Goal: Task Accomplishment & Management: Manage account settings

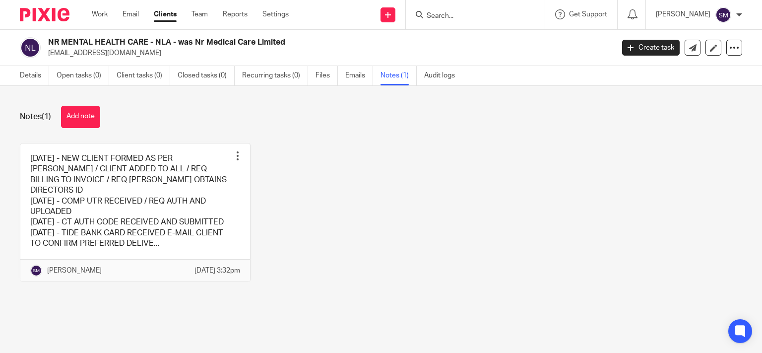
click at [441, 12] on input "Search" at bounding box center [469, 16] width 89 height 9
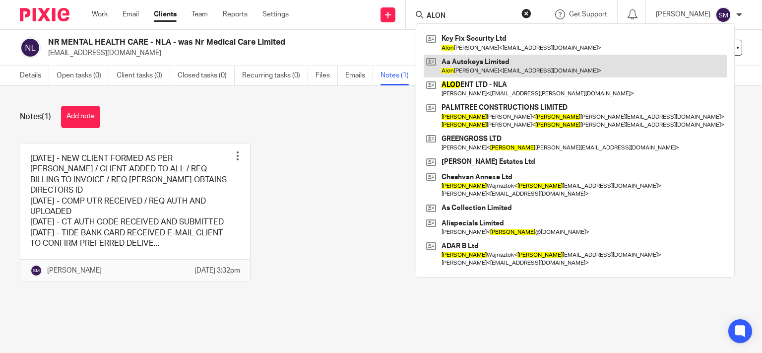
type input "ALON"
click at [485, 60] on link at bounding box center [574, 66] width 303 height 23
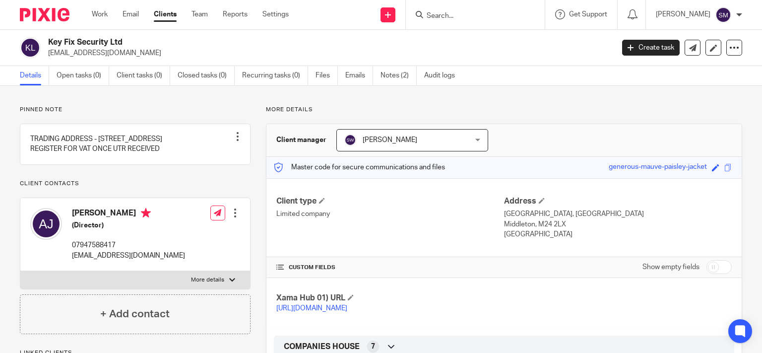
click at [422, 138] on span "[PERSON_NAME]" at bounding box center [401, 139] width 115 height 21
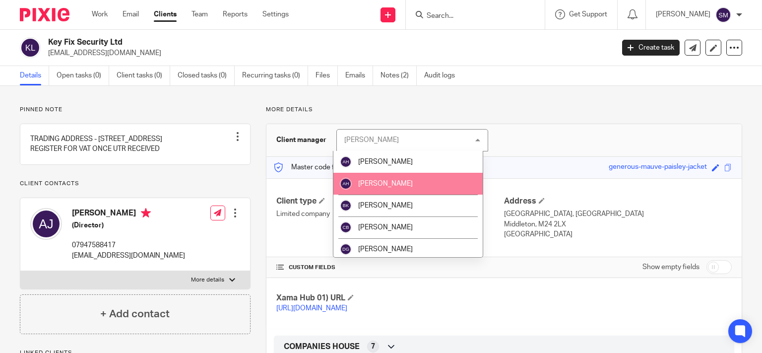
click at [472, 142] on div "Stacey Whiting Stacey Whiting" at bounding box center [412, 140] width 152 height 22
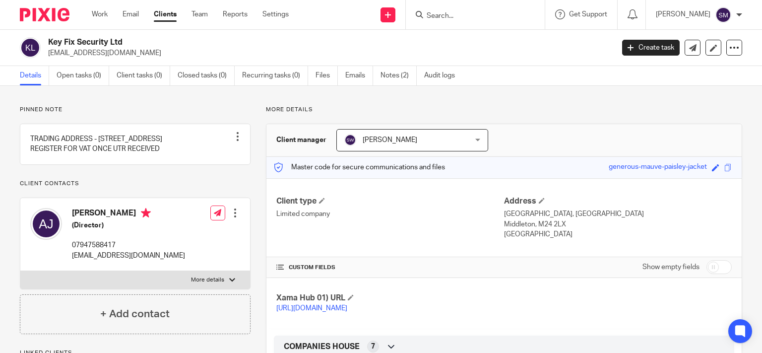
click at [472, 142] on div "Stacey Whiting Stacey Whiting" at bounding box center [412, 140] width 152 height 22
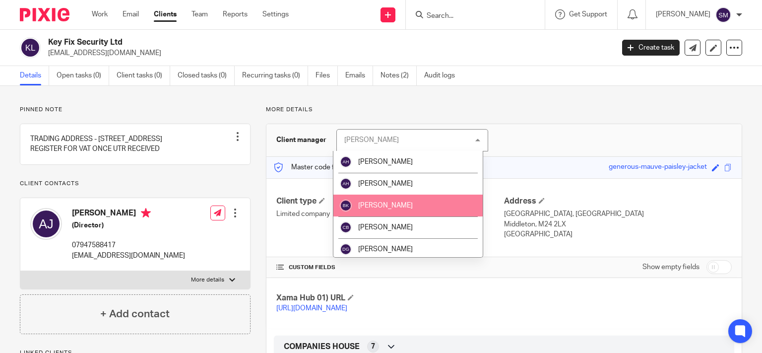
scroll to position [238, 0]
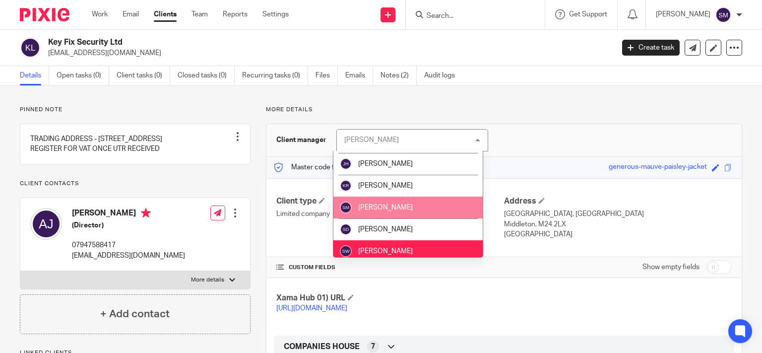
click at [416, 164] on li "[PERSON_NAME]" at bounding box center [407, 164] width 149 height 22
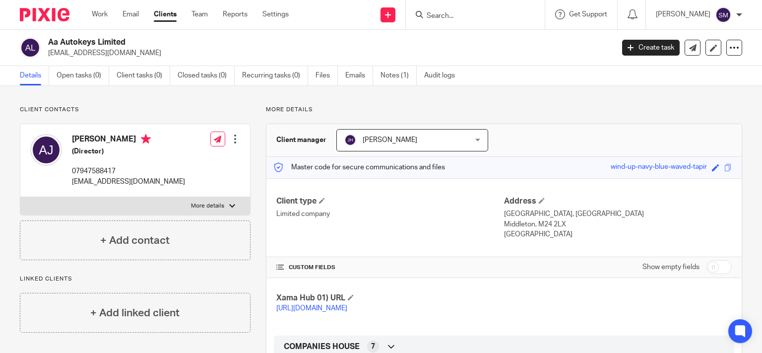
click at [448, 7] on div at bounding box center [475, 14] width 139 height 29
click at [440, 18] on input "Search" at bounding box center [469, 16] width 89 height 9
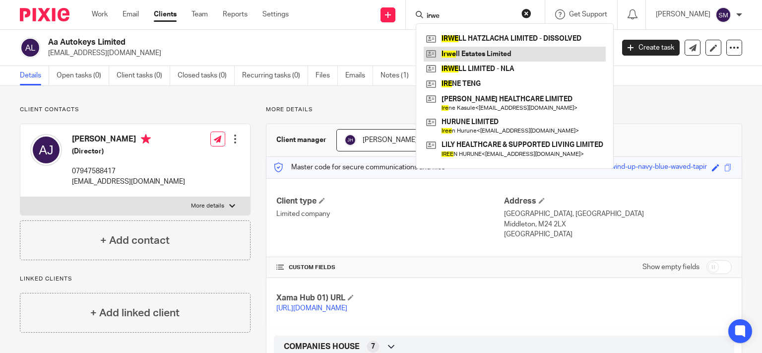
type input "irwe"
click at [474, 51] on link at bounding box center [514, 54] width 182 height 15
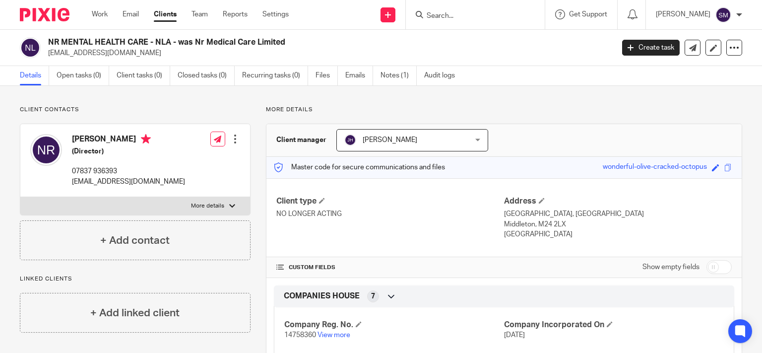
click at [147, 180] on p "nushra.rayoon@hotmail.co.uk" at bounding box center [128, 182] width 113 height 10
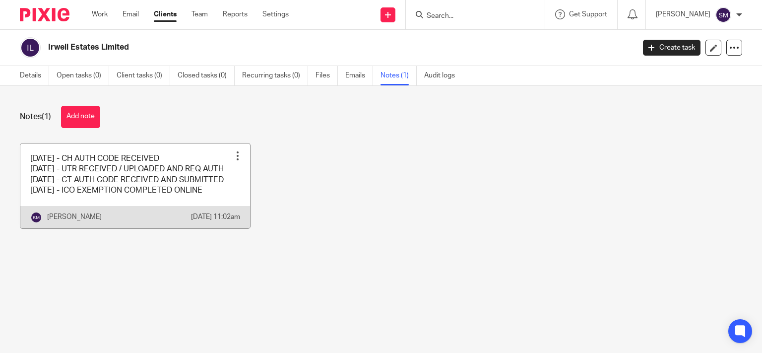
click at [192, 215] on link at bounding box center [135, 185] width 230 height 85
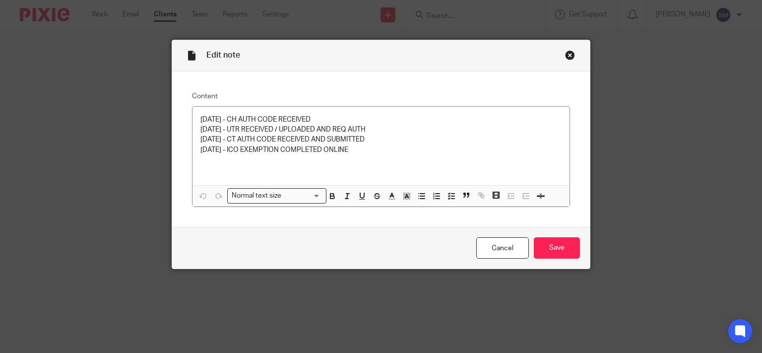
click at [565, 52] on div "Close this dialog window" at bounding box center [570, 55] width 10 height 10
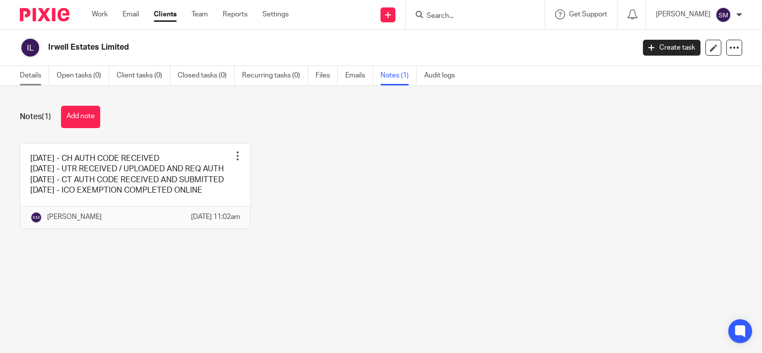
click at [31, 75] on link "Details" at bounding box center [34, 75] width 29 height 19
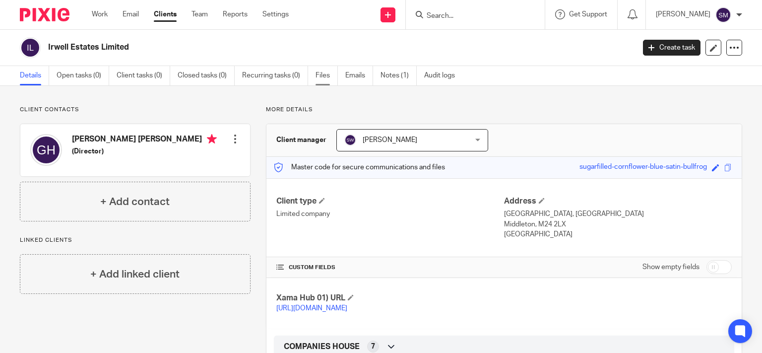
click at [319, 72] on link "Files" at bounding box center [326, 75] width 22 height 19
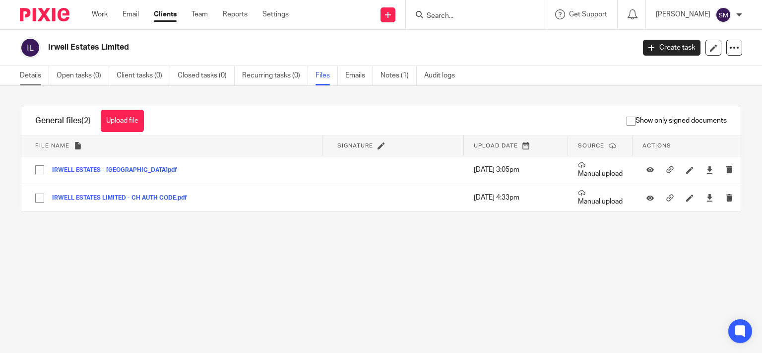
click at [22, 72] on link "Details" at bounding box center [34, 75] width 29 height 19
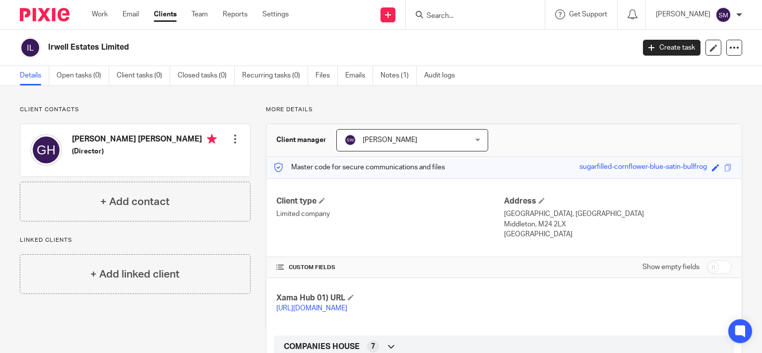
click at [439, 19] on input "Search" at bounding box center [469, 16] width 89 height 9
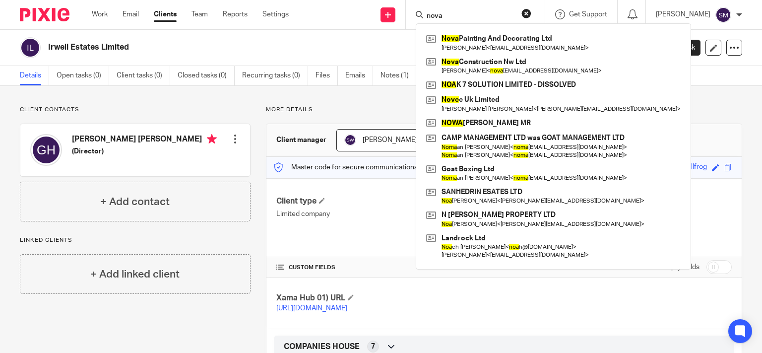
drag, startPoint x: 447, startPoint y: 11, endPoint x: 402, endPoint y: 14, distance: 44.7
click at [406, 14] on div "nova Nova Painting And Decorating Ltd Courtney Suleman < mcrconstructionnorthwe…" at bounding box center [475, 14] width 139 height 29
drag, startPoint x: 438, startPoint y: 17, endPoint x: 393, endPoint y: 14, distance: 45.3
click at [425, 15] on input "nova" at bounding box center [469, 16] width 89 height 9
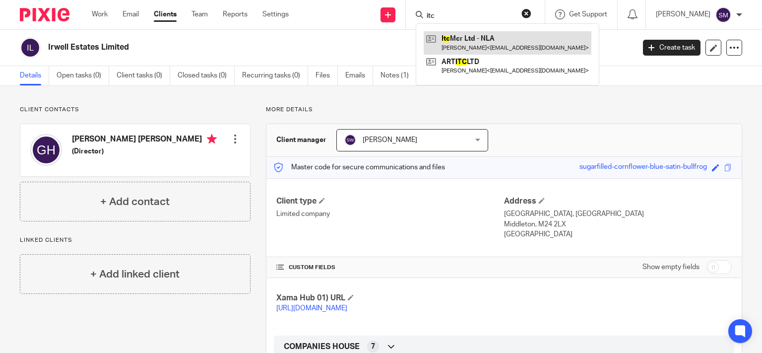
type input "itc"
click at [468, 39] on link at bounding box center [507, 42] width 168 height 23
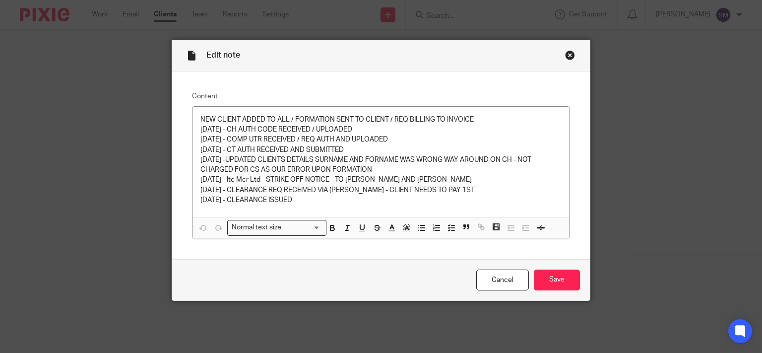
click at [565, 56] on div "Close this dialog window" at bounding box center [570, 55] width 10 height 10
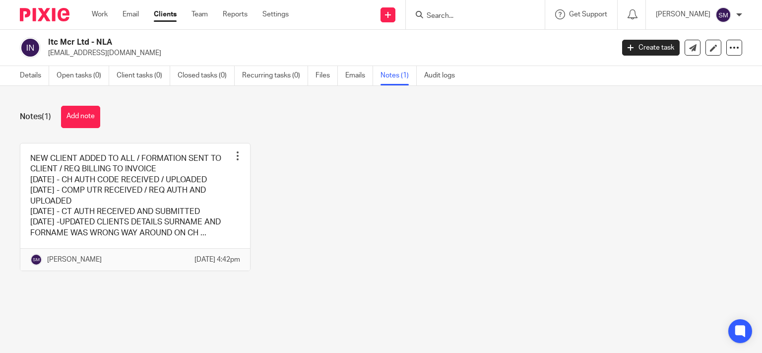
drag, startPoint x: 15, startPoint y: 72, endPoint x: 47, endPoint y: 71, distance: 31.8
click at [15, 72] on div "Details Open tasks (0) Client tasks (0) Closed tasks (0) Recurring tasks (0) Fi…" at bounding box center [240, 75] width 480 height 19
click at [25, 80] on link "Details" at bounding box center [34, 75] width 29 height 19
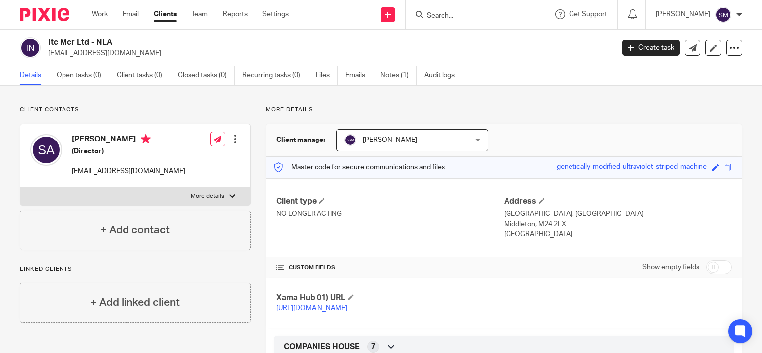
click at [462, 12] on input "Search" at bounding box center [469, 16] width 89 height 9
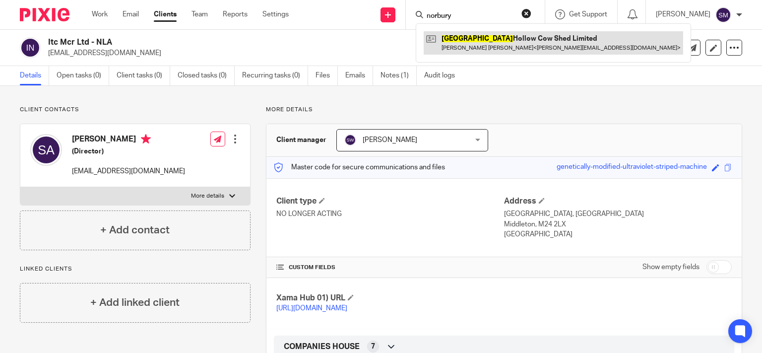
type input "norbury"
click at [481, 36] on link at bounding box center [552, 42] width 259 height 23
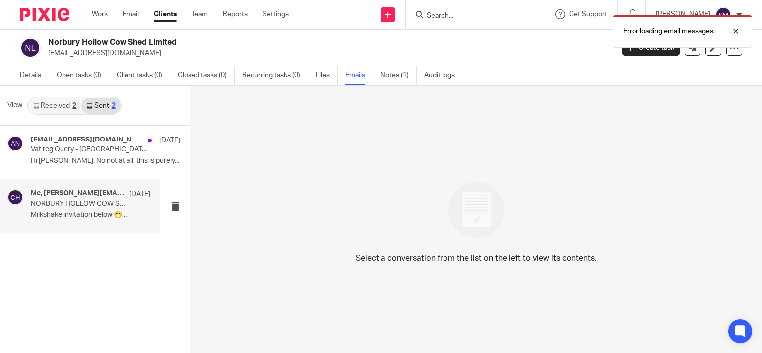
click at [83, 203] on p "NORBURY HOLLOW COW SHED LIMITED is now registered as a company" at bounding box center [79, 203] width 96 height 8
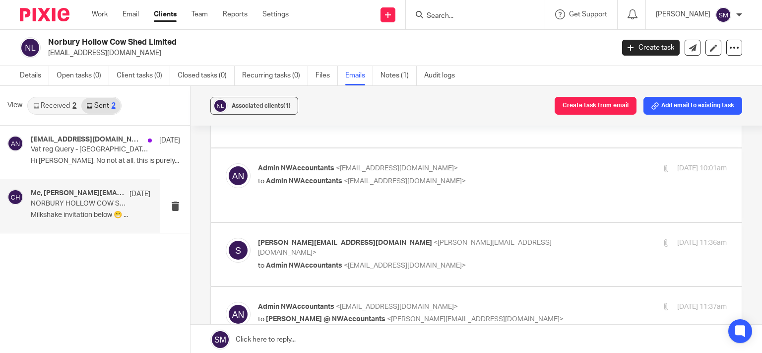
scroll to position [143, 0]
click at [444, 18] on input "Search" at bounding box center [469, 16] width 89 height 9
paste input "Busisiwe"
type input "Busisiwe"
click at [469, 40] on link at bounding box center [484, 38] width 123 height 15
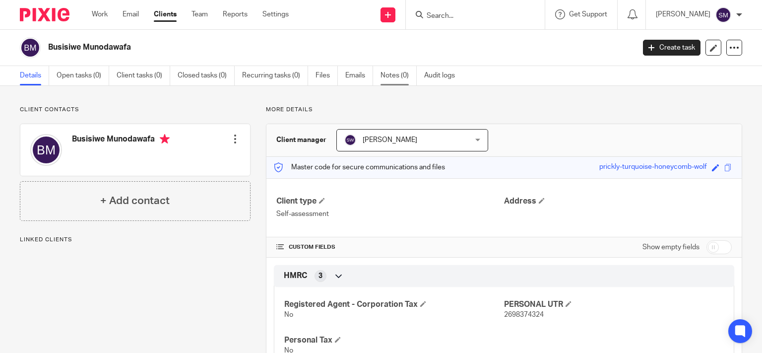
click at [390, 72] on link "Notes (0)" at bounding box center [398, 75] width 36 height 19
drag, startPoint x: 455, startPoint y: 11, endPoint x: 446, endPoint y: 0, distance: 14.4
click at [455, 10] on form at bounding box center [478, 14] width 106 height 12
click at [452, 17] on input "Search" at bounding box center [469, 16] width 89 height 9
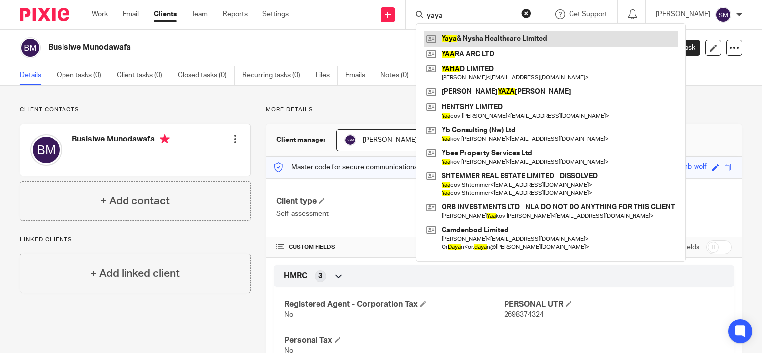
type input "yaya"
click at [478, 37] on link at bounding box center [550, 38] width 254 height 15
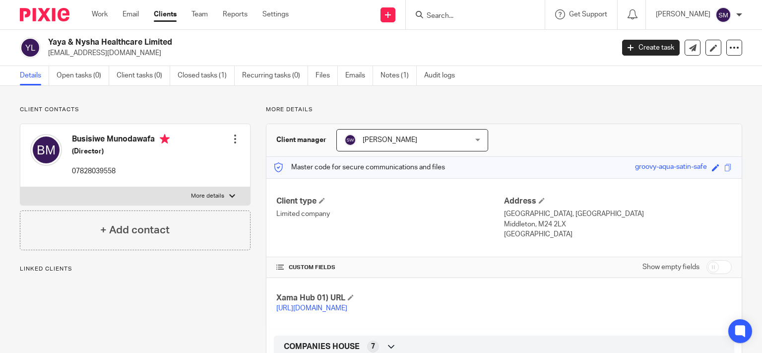
click at [235, 200] on label "More details" at bounding box center [135, 196] width 230 height 18
click at [20, 187] on input "More details" at bounding box center [20, 186] width 0 height 0
checkbox input "true"
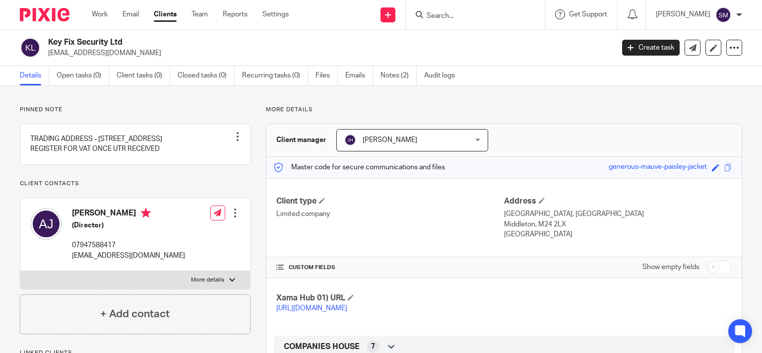
click at [481, 10] on form at bounding box center [478, 14] width 106 height 12
click at [480, 13] on input "Search" at bounding box center [469, 16] width 89 height 9
click at [457, 15] on input "moran" at bounding box center [469, 16] width 89 height 9
type input "moran"
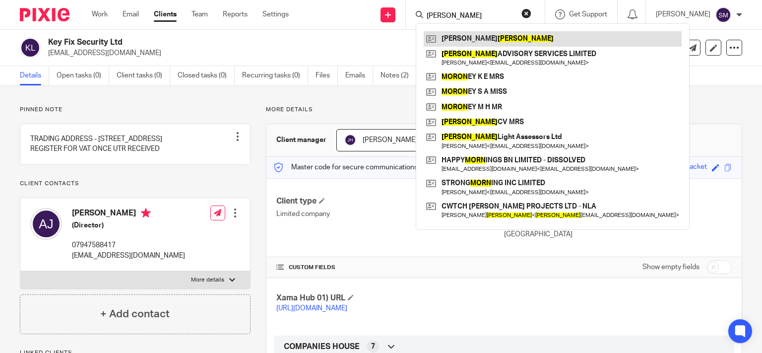
click at [475, 35] on link at bounding box center [552, 38] width 258 height 15
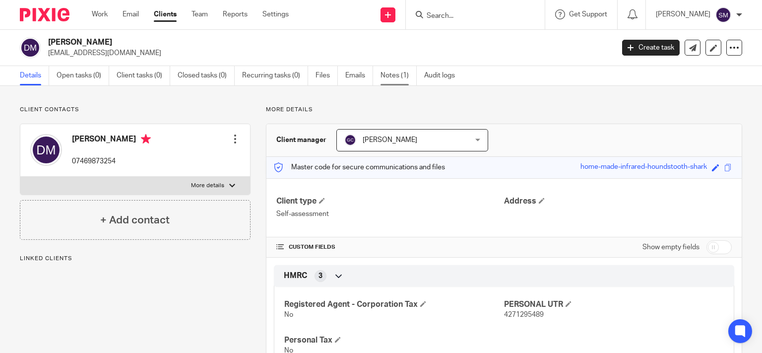
click at [396, 78] on link "Notes (1)" at bounding box center [398, 75] width 36 height 19
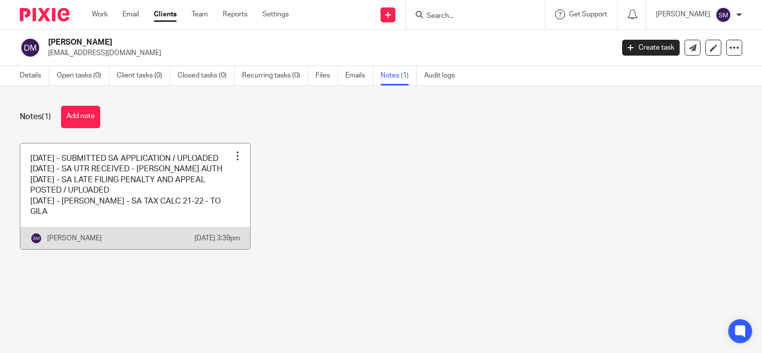
click at [126, 229] on link at bounding box center [135, 196] width 230 height 106
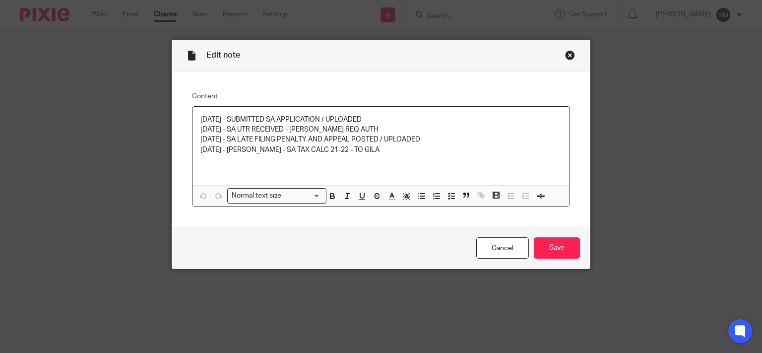
click at [565, 55] on div "Close this dialog window" at bounding box center [570, 55] width 10 height 10
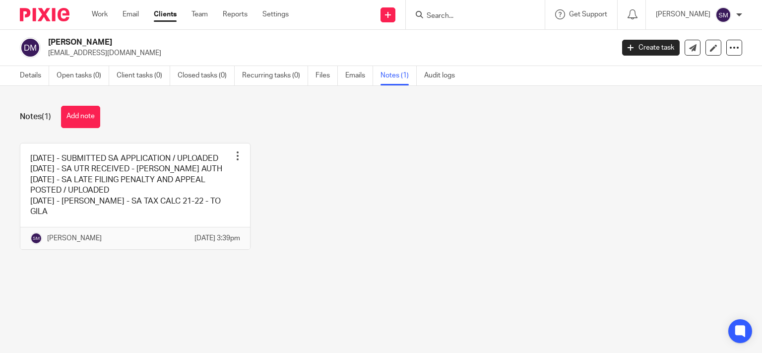
click at [448, 6] on div at bounding box center [475, 14] width 139 height 29
click at [439, 7] on div at bounding box center [475, 14] width 139 height 29
click at [437, 17] on input "Search" at bounding box center [469, 16] width 89 height 9
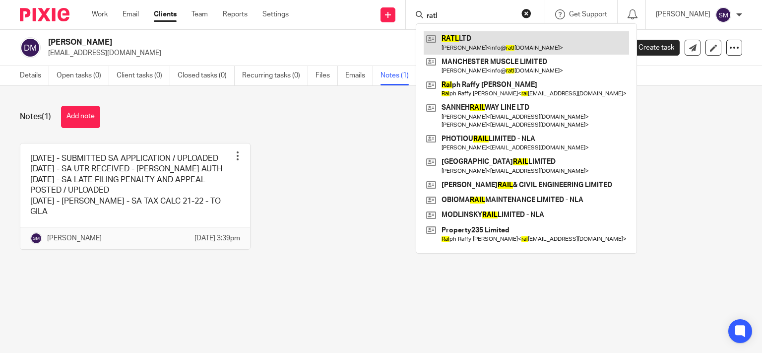
type input "ratl"
click at [440, 34] on link at bounding box center [525, 42] width 205 height 23
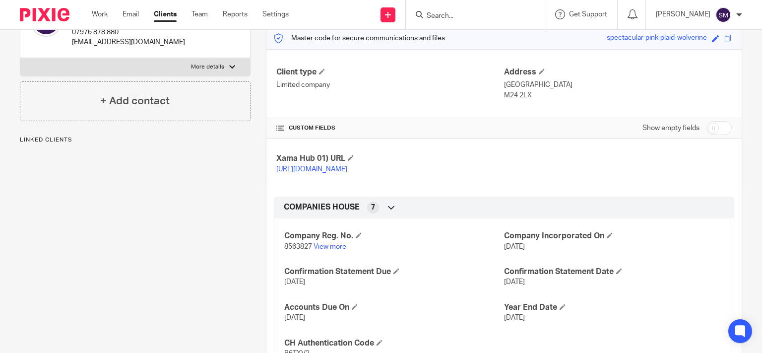
scroll to position [238, 0]
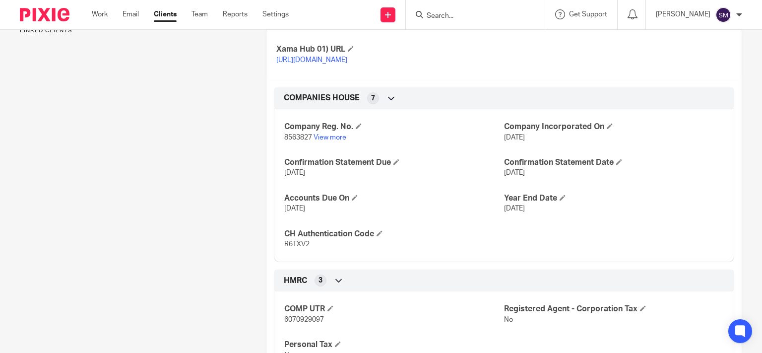
click at [299, 141] on span "8563827" at bounding box center [298, 137] width 28 height 7
copy p "8563827"
click at [290, 247] on span "R6TXV2" at bounding box center [296, 244] width 25 height 7
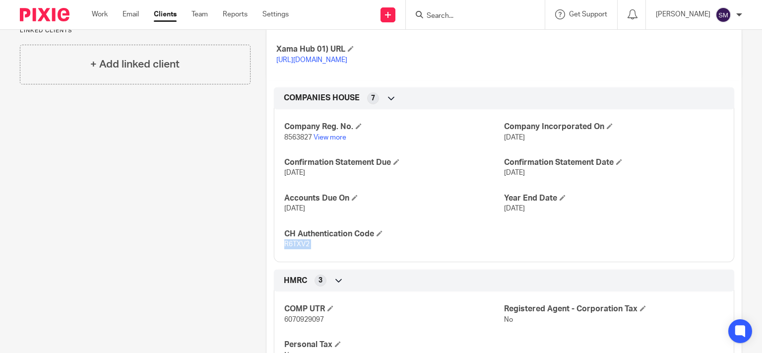
copy span "R6TXV2"
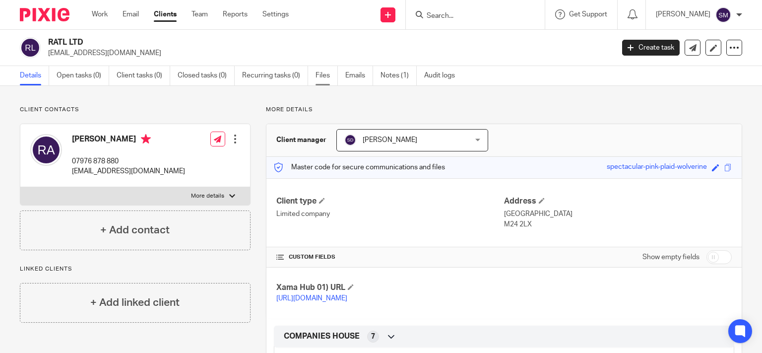
click at [322, 76] on link "Files" at bounding box center [326, 75] width 22 height 19
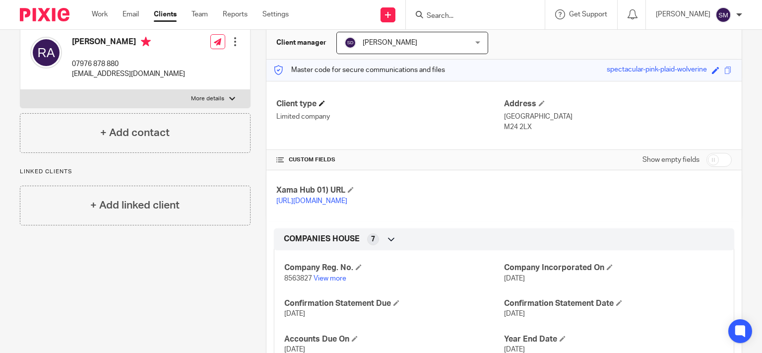
scroll to position [238, 0]
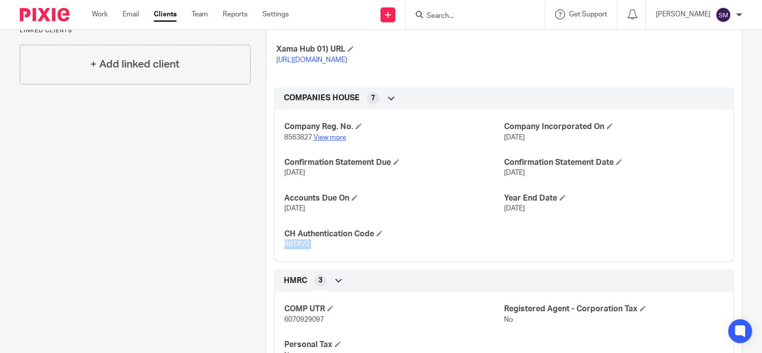
click at [328, 141] on link "View more" at bounding box center [329, 137] width 33 height 7
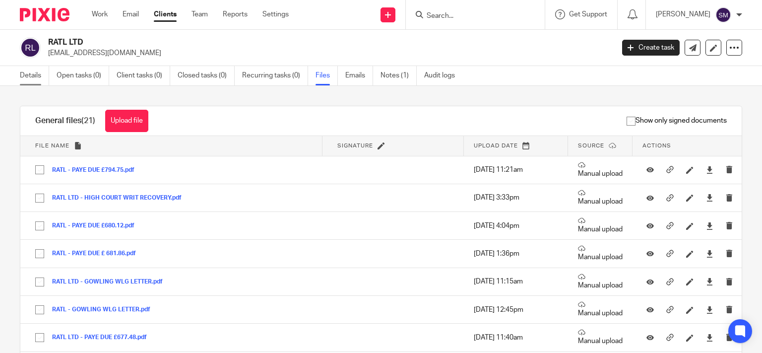
click at [24, 77] on link "Details" at bounding box center [34, 75] width 29 height 19
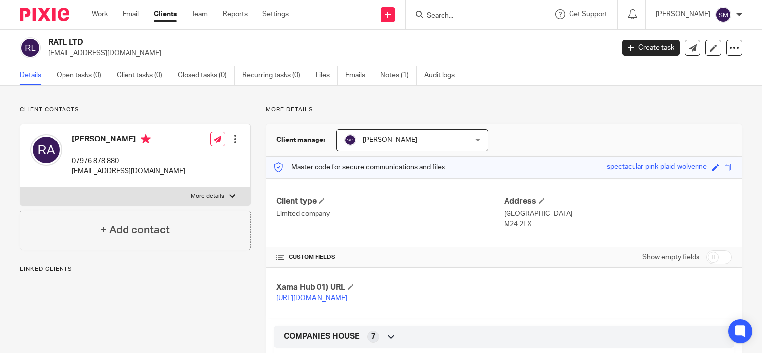
click at [205, 195] on p "More details" at bounding box center [207, 196] width 33 height 8
click at [20, 187] on input "More details" at bounding box center [20, 186] width 0 height 0
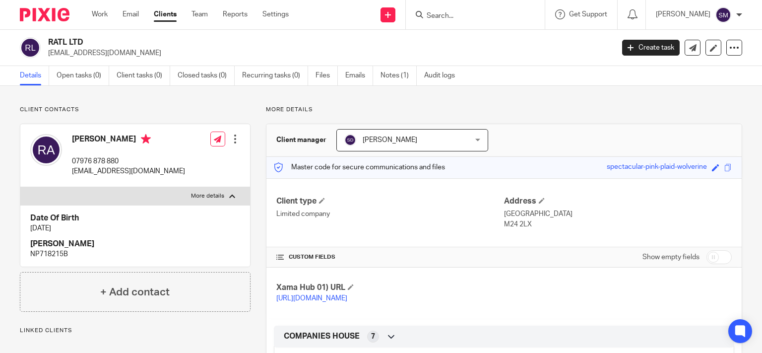
click at [205, 195] on p "More details" at bounding box center [207, 196] width 33 height 8
click at [20, 187] on input "More details" at bounding box center [20, 186] width 0 height 0
checkbox input "false"
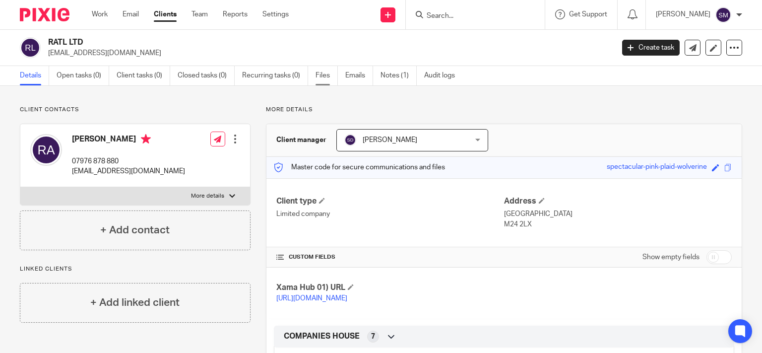
click at [323, 78] on link "Files" at bounding box center [326, 75] width 22 height 19
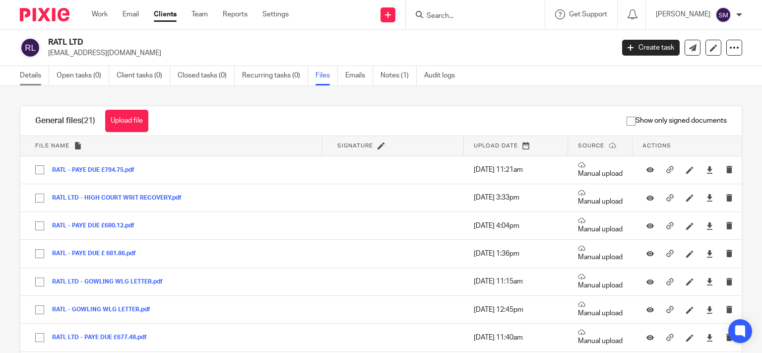
drag, startPoint x: 40, startPoint y: 70, endPoint x: 66, endPoint y: 80, distance: 28.7
click at [39, 70] on link "Details" at bounding box center [34, 75] width 29 height 19
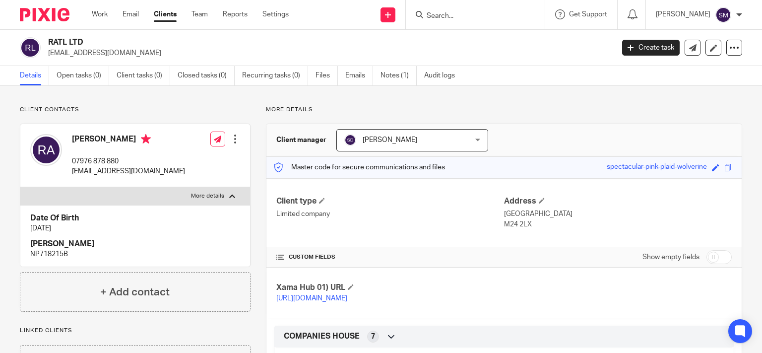
click at [232, 137] on div at bounding box center [235, 139] width 10 height 10
click at [178, 158] on link "Edit contact" at bounding box center [187, 161] width 95 height 14
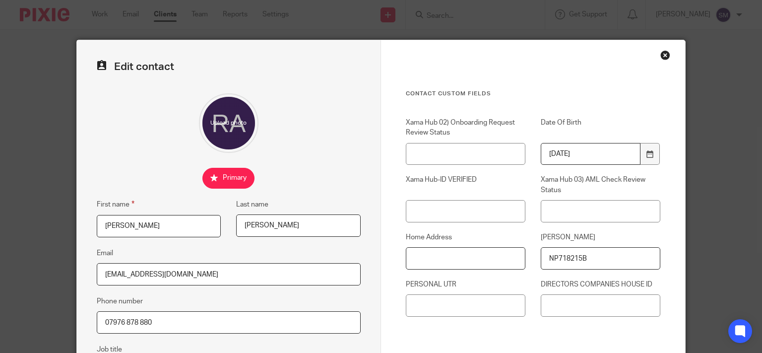
click at [471, 255] on input "Home Address" at bounding box center [466, 258] width 120 height 22
paste input "[STREET_ADDRESS]"
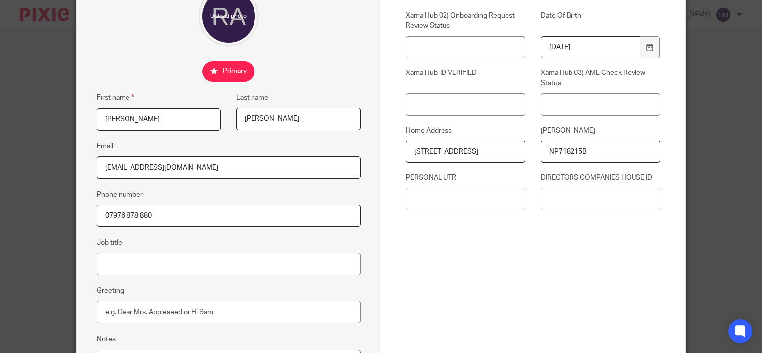
scroll to position [190, 0]
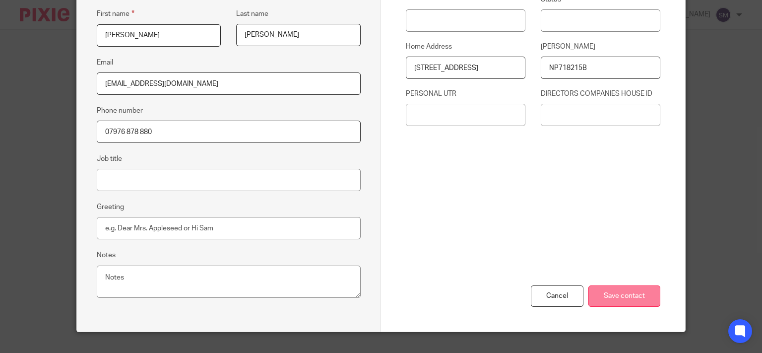
type input "[STREET_ADDRESS]"
click at [631, 297] on input "Save contact" at bounding box center [624, 295] width 72 height 21
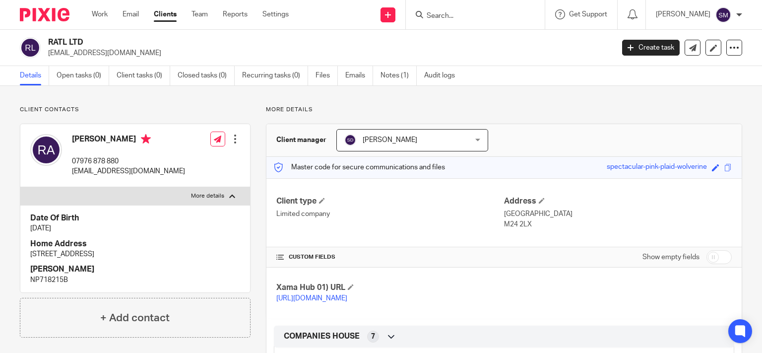
click at [442, 13] on input "Search" at bounding box center [469, 16] width 89 height 9
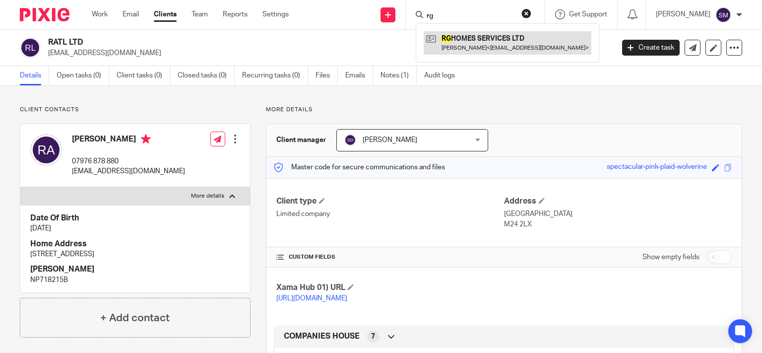
type input "rg"
click at [518, 43] on link at bounding box center [507, 42] width 168 height 23
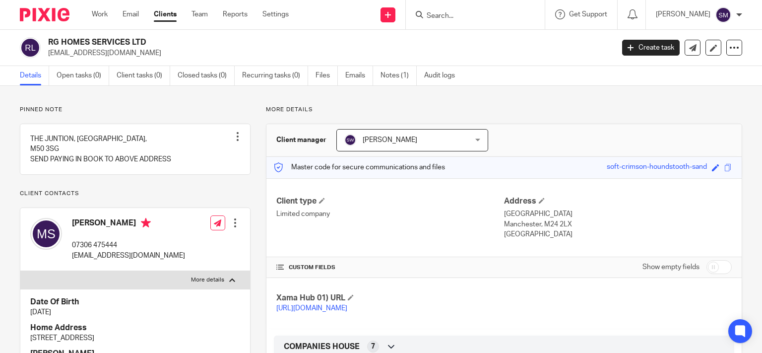
scroll to position [95, 0]
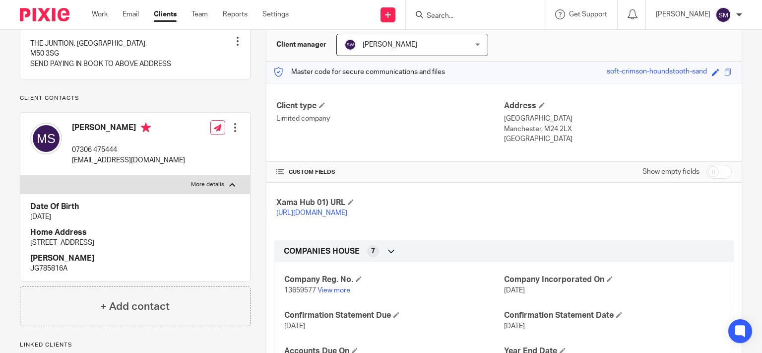
click at [201, 263] on h4 "[PERSON_NAME]" at bounding box center [135, 258] width 210 height 10
click at [431, 17] on input "Search" at bounding box center [469, 16] width 89 height 9
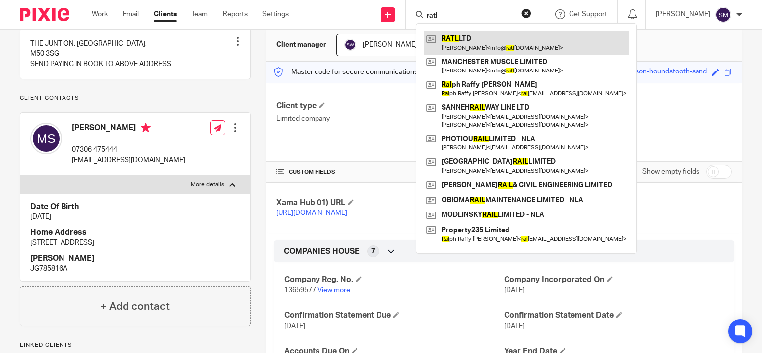
type input "ratl"
click at [487, 54] on link at bounding box center [525, 42] width 205 height 23
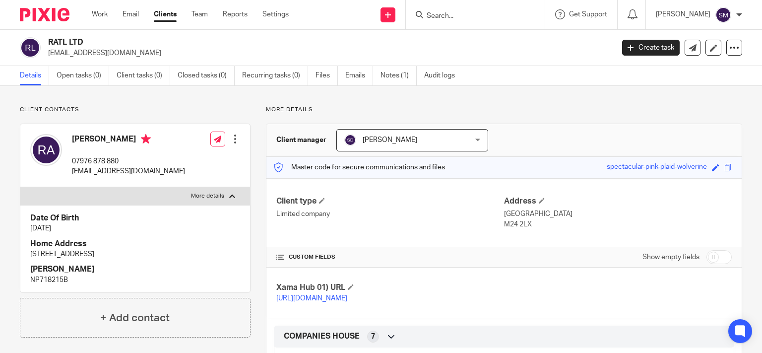
drag, startPoint x: 222, startPoint y: 253, endPoint x: 195, endPoint y: 255, distance: 26.3
click at [195, 255] on p "1, Little Green View, Middleton, Manchester, England, M24 2YA" at bounding box center [135, 254] width 210 height 10
copy p "M24 2YA"
drag, startPoint x: 85, startPoint y: 44, endPoint x: 47, endPoint y: 43, distance: 37.7
click at [48, 43] on h2 "RATL LTD" at bounding box center [271, 42] width 447 height 10
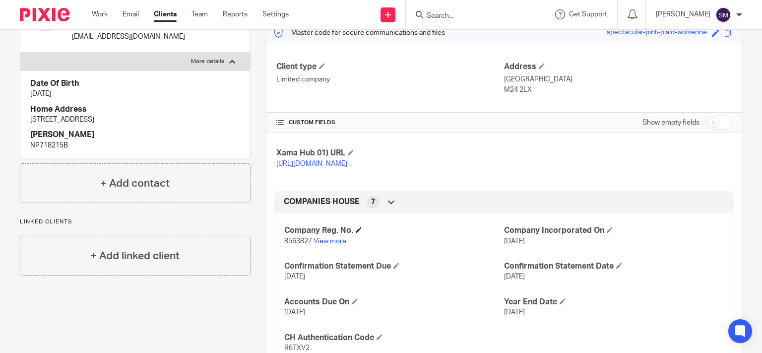
scroll to position [143, 0]
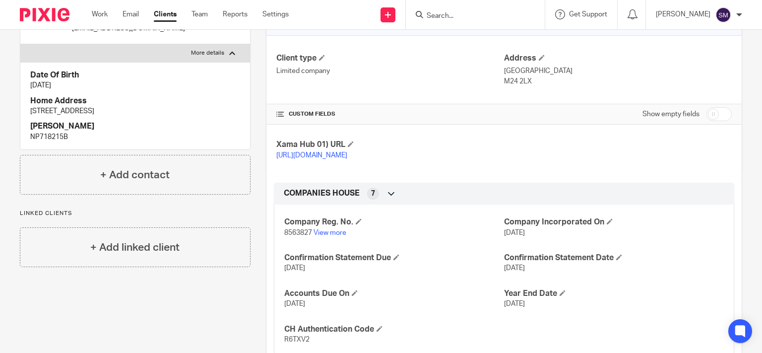
click at [347, 159] on link "https://platform.xamatech.com/portal/crm/clients/24b37d10-88bb-11f0-8e51-d56ec6…" at bounding box center [311, 155] width 71 height 7
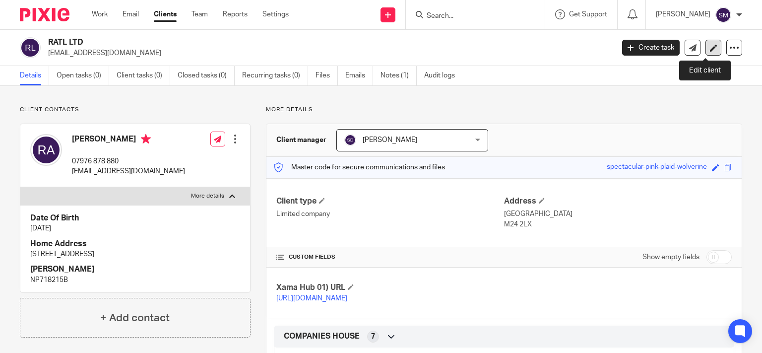
click at [705, 46] on link at bounding box center [713, 48] width 16 height 16
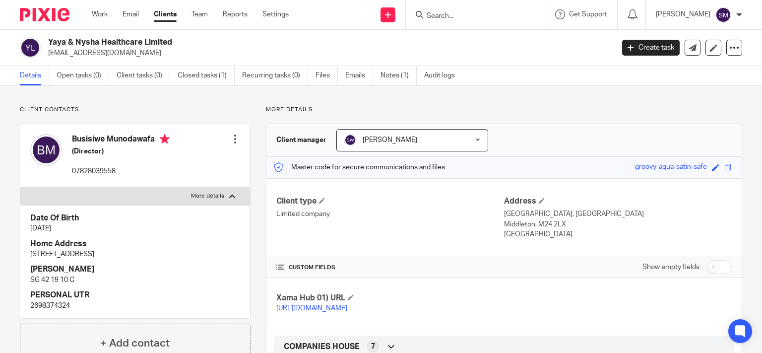
click at [458, 15] on input "Search" at bounding box center [469, 16] width 89 height 9
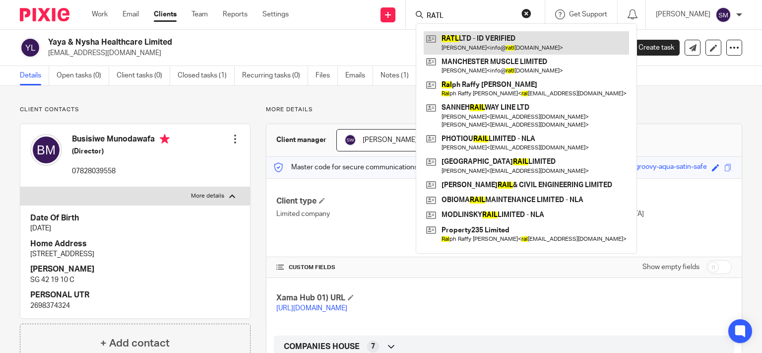
type input "RATL"
click at [464, 33] on link at bounding box center [525, 42] width 205 height 23
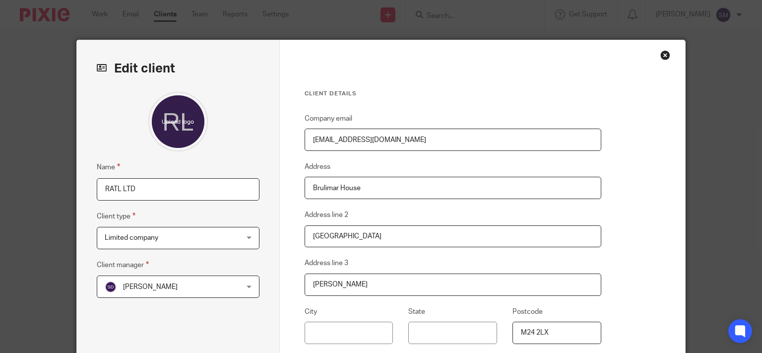
click at [154, 190] on input "RATL LTD" at bounding box center [178, 189] width 163 height 22
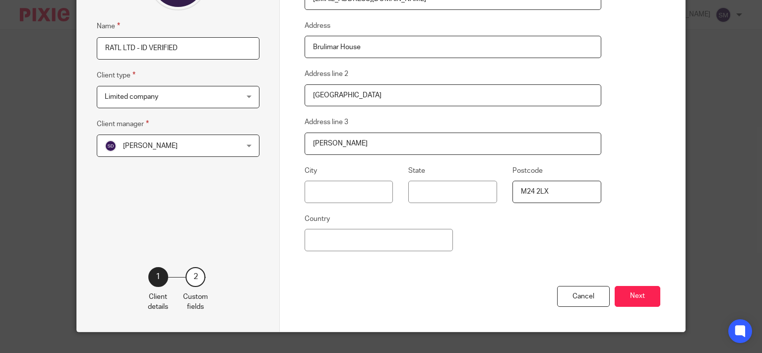
scroll to position [143, 0]
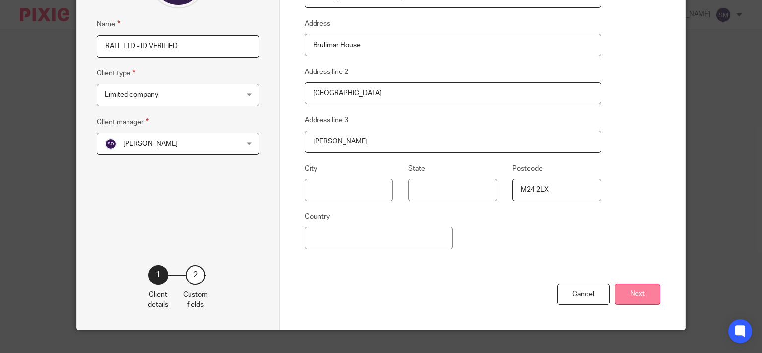
type input "RATL LTD - ID VERIFIED"
click at [647, 297] on button "Next" at bounding box center [637, 294] width 46 height 21
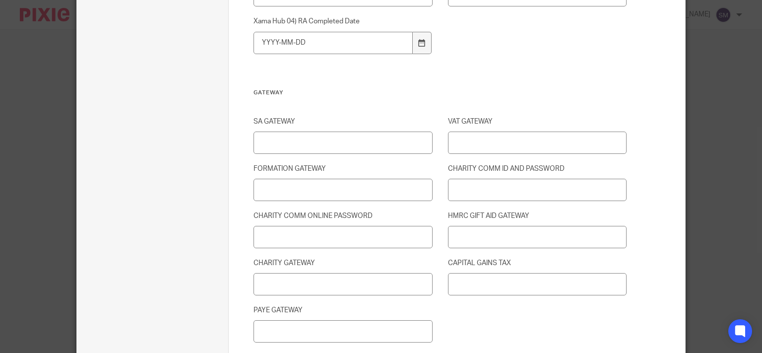
scroll to position [1396, 0]
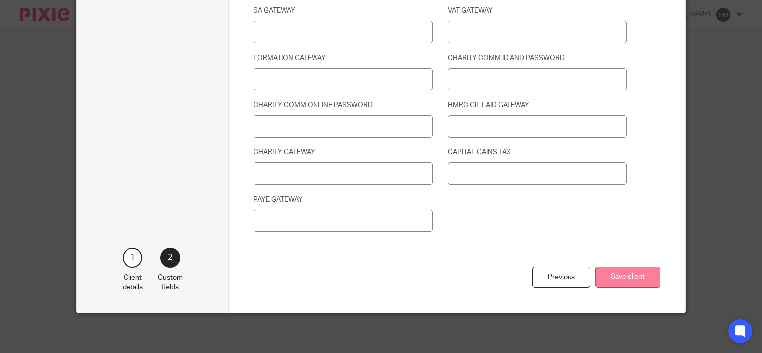
click at [639, 271] on button "Save client" at bounding box center [627, 276] width 65 height 21
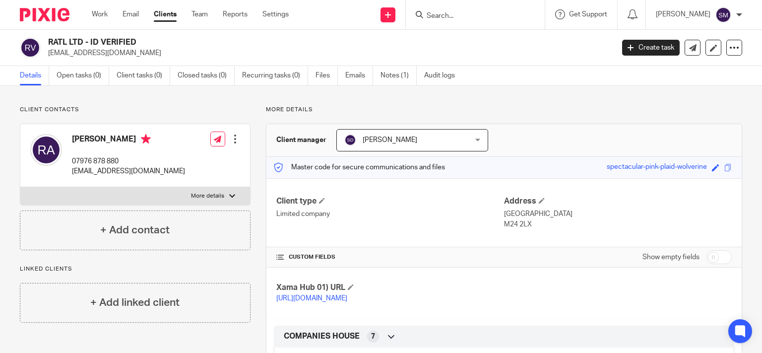
click at [464, 14] on input "Search" at bounding box center [469, 16] width 89 height 9
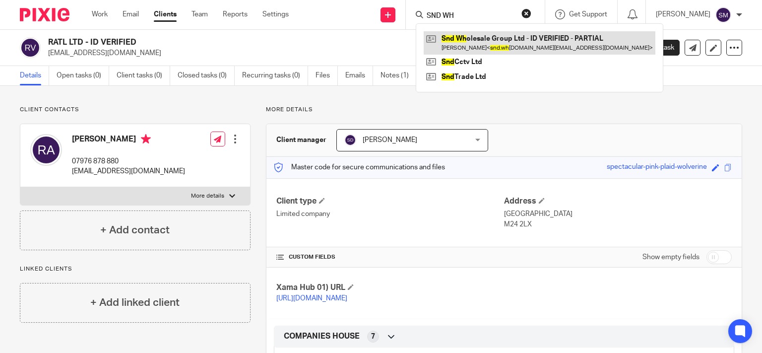
type input "SND WH"
click at [495, 48] on link at bounding box center [539, 42] width 232 height 23
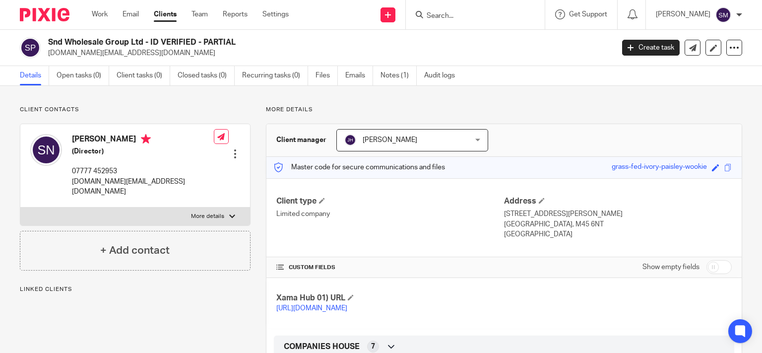
scroll to position [238, 0]
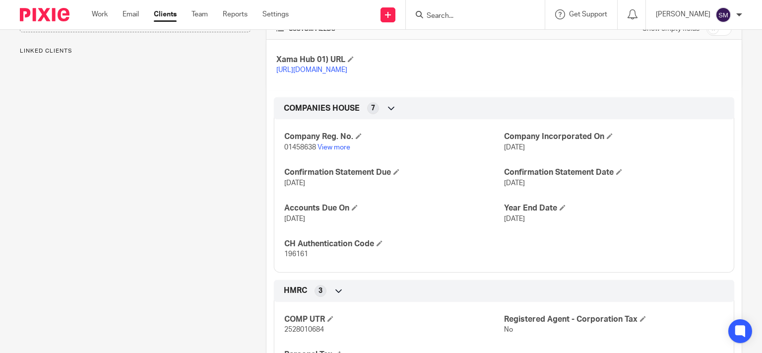
click at [292, 151] on span "01458638" at bounding box center [300, 147] width 32 height 7
copy p "01458638"
click at [461, 11] on form at bounding box center [478, 14] width 106 height 12
click at [453, 19] on input "Search" at bounding box center [469, 16] width 89 height 9
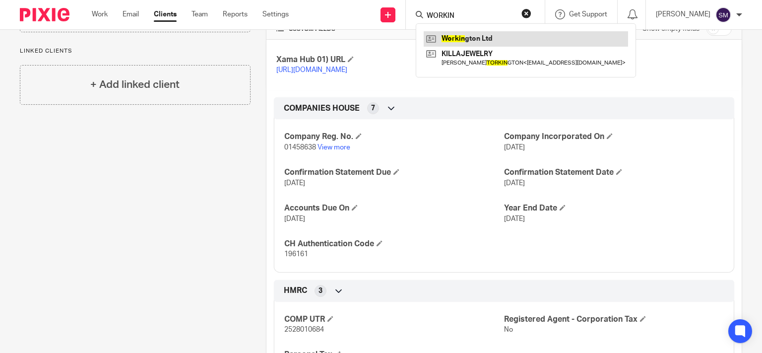
type input "WORKIN"
click at [469, 38] on link at bounding box center [525, 38] width 204 height 15
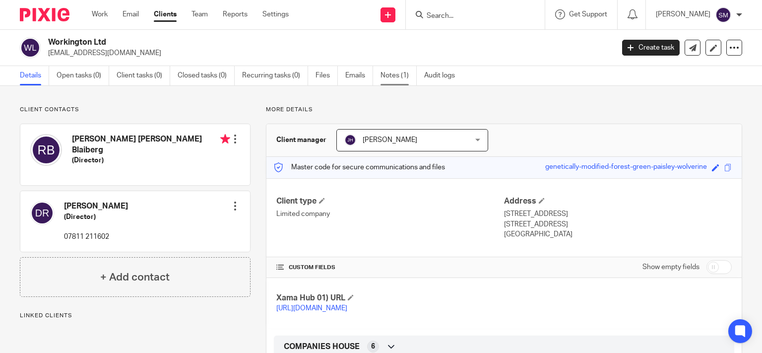
click at [402, 76] on link "Notes (1)" at bounding box center [398, 75] width 36 height 19
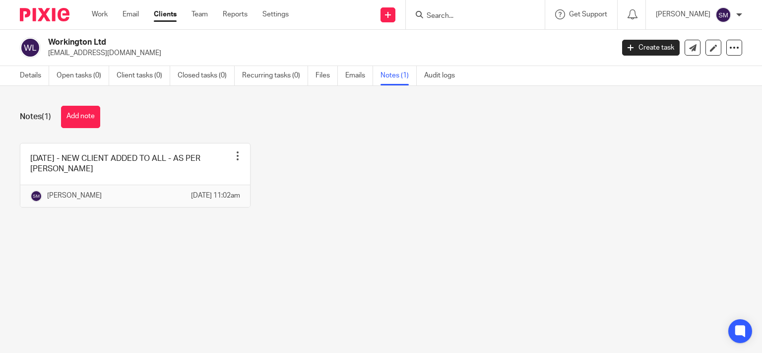
click at [98, 165] on link at bounding box center [135, 174] width 230 height 63
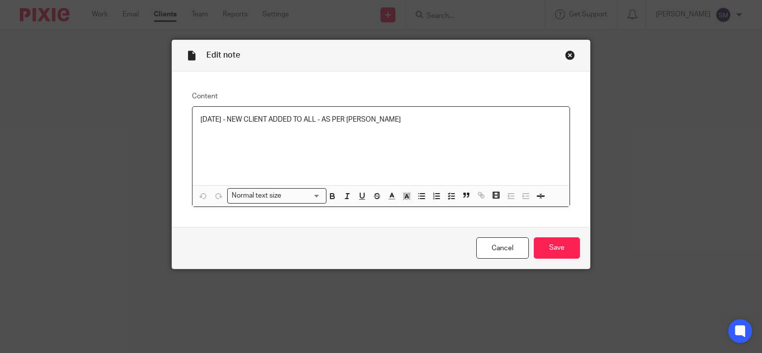
click at [444, 126] on div "10/01/24 - NEW CLIENT ADDED TO ALL - AS PER JOEL" at bounding box center [380, 146] width 377 height 78
click at [306, 133] on p "14/10/25 - CT AUTH CODE RECIEVED" at bounding box center [381, 129] width 362 height 10
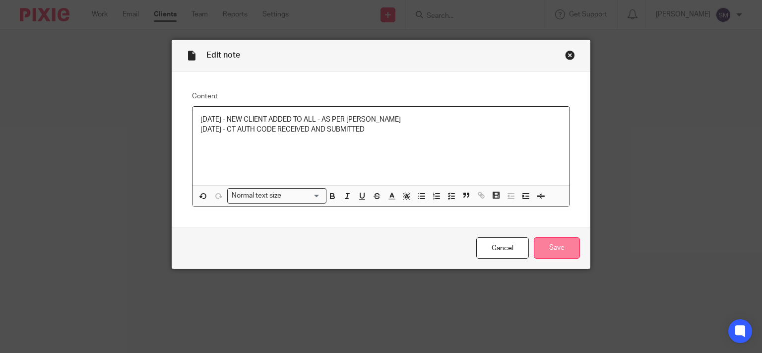
click at [564, 247] on input "Save" at bounding box center [557, 247] width 46 height 21
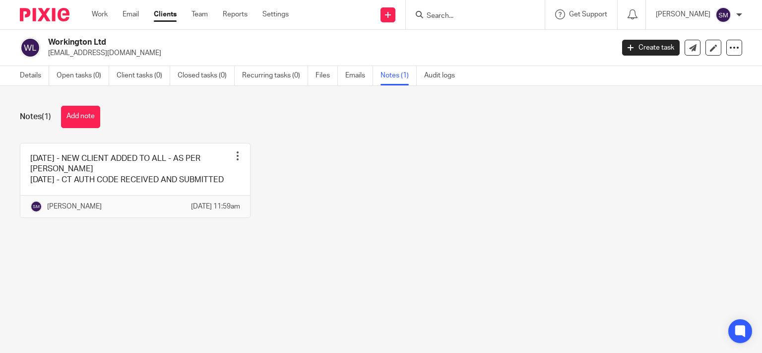
click at [481, 14] on input "Search" at bounding box center [469, 16] width 89 height 9
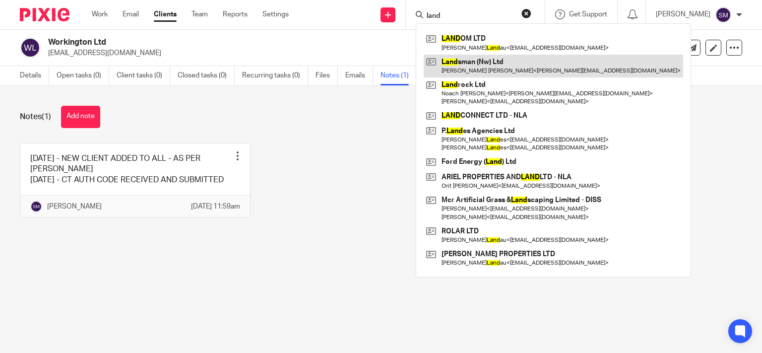
type input "land"
click at [497, 59] on link at bounding box center [552, 66] width 259 height 23
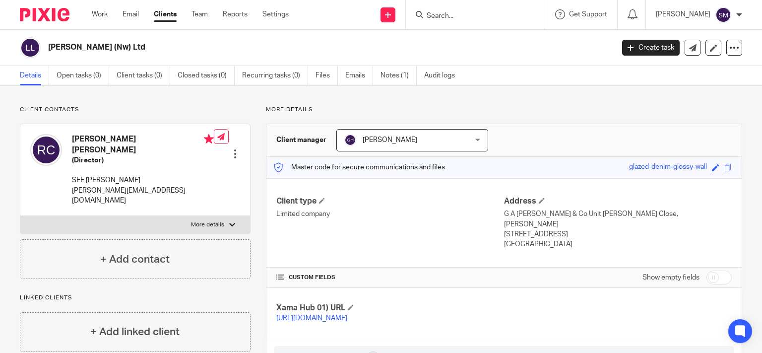
click at [453, 13] on input "Search" at bounding box center [469, 16] width 89 height 9
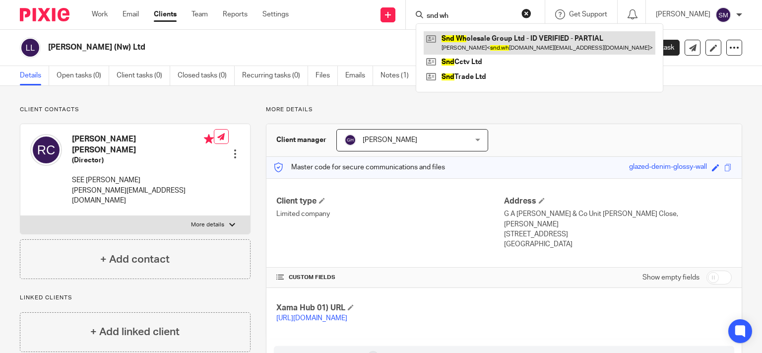
type input "snd wh"
click at [496, 41] on link at bounding box center [539, 42] width 232 height 23
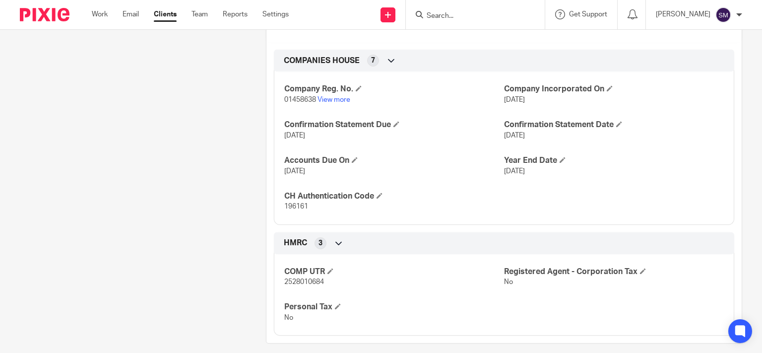
scroll to position [48, 0]
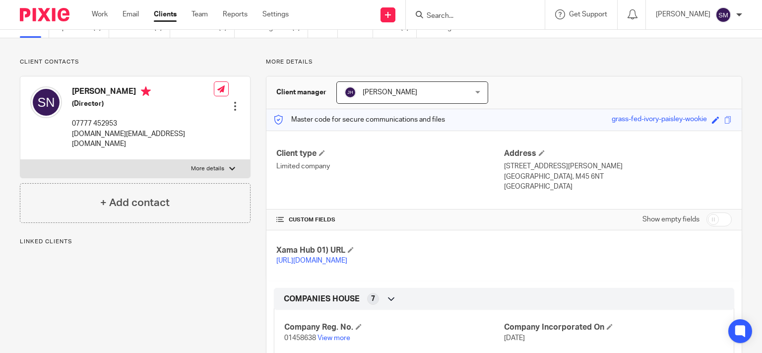
click at [225, 161] on label "More details" at bounding box center [135, 169] width 230 height 18
click at [20, 160] on input "More details" at bounding box center [20, 159] width 0 height 0
checkbox input "true"
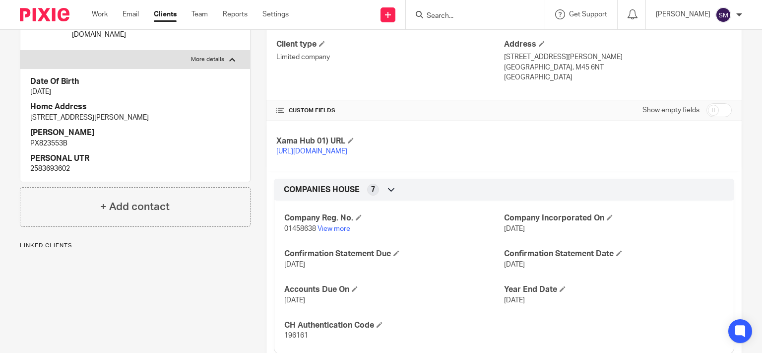
scroll to position [190, 0]
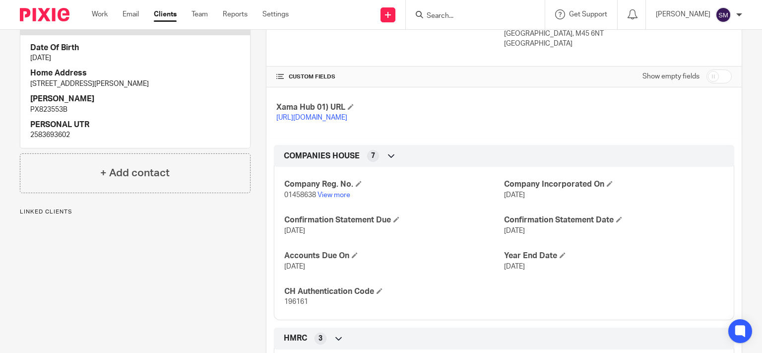
click at [293, 198] on span "01458638" at bounding box center [300, 194] width 32 height 7
copy p "01458638"
click at [297, 305] on span "196161" at bounding box center [296, 301] width 24 height 7
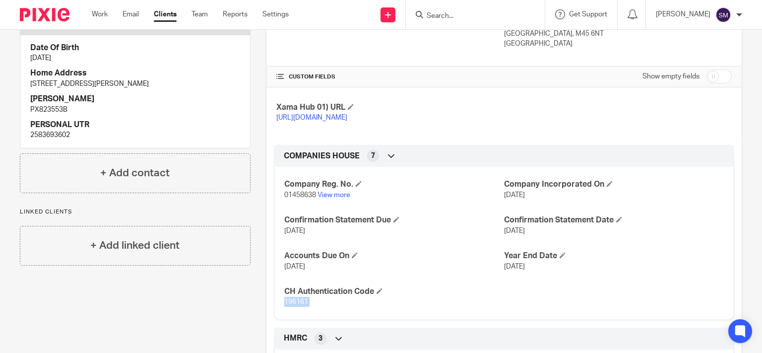
copy span "196161"
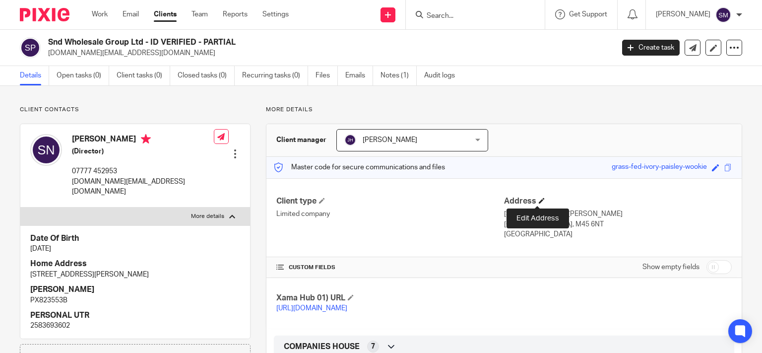
click at [539, 197] on span at bounding box center [542, 200] width 6 height 6
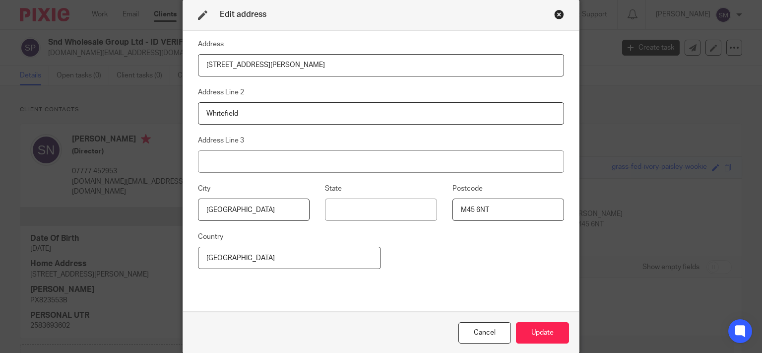
drag, startPoint x: 299, startPoint y: 58, endPoint x: 102, endPoint y: 56, distance: 196.9
click at [198, 56] on input "30 St. Josephs Avenue" at bounding box center [381, 65] width 366 height 22
type input "BRULIMAR HOUSE"
type input "JUBILEE ROAD"
type input "MIDDLETON"
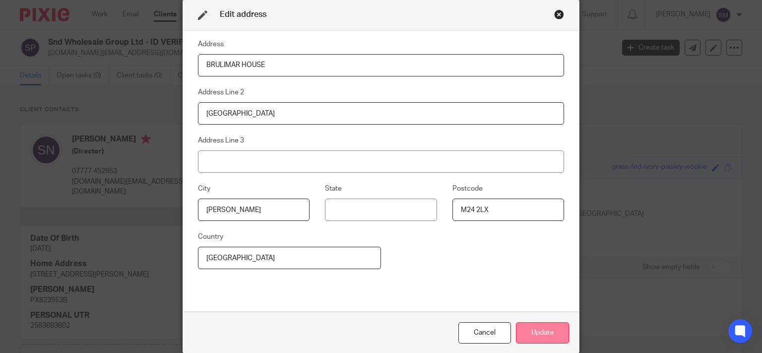
type input "M24 2LX"
click at [539, 328] on button "Update" at bounding box center [542, 332] width 53 height 21
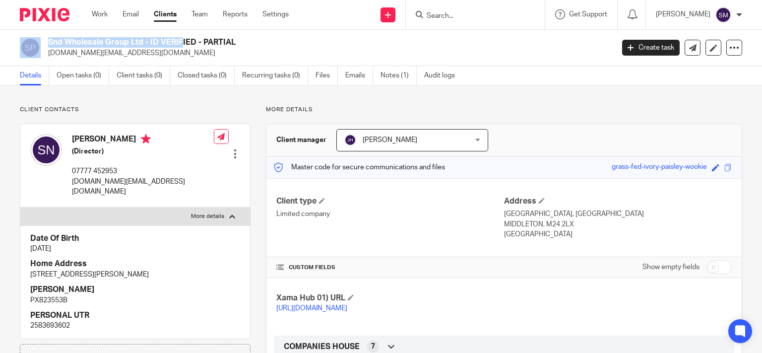
drag, startPoint x: 130, startPoint y: 41, endPoint x: 26, endPoint y: 40, distance: 104.1
click at [48, 40] on h2 "Snd Wholesale Group Ltd - ID VERIFIED - PARTIAL" at bounding box center [271, 42] width 447 height 10
click at [88, 41] on h2 "Snd Wholesale Group Ltd - ID VERIFIED - PARTIAL" at bounding box center [271, 42] width 447 height 10
drag, startPoint x: 127, startPoint y: 44, endPoint x: 44, endPoint y: 42, distance: 83.3
click at [48, 42] on h2 "Snd Wholesale Group Ltd - ID VERIFIED - PARTIAL" at bounding box center [271, 42] width 447 height 10
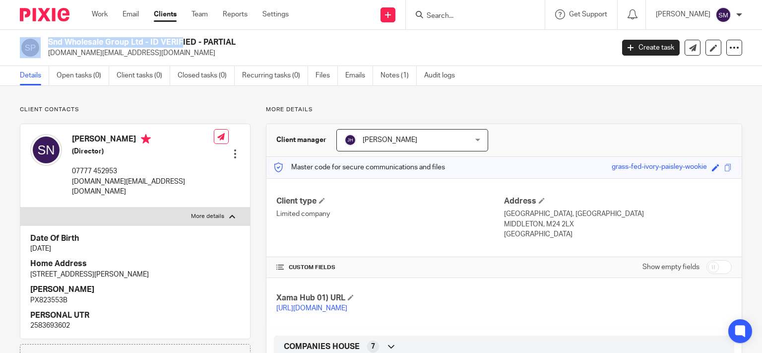
copy div "Snd Wholesale Group"
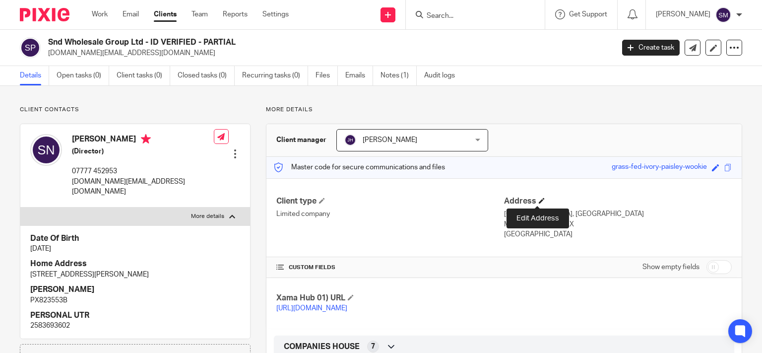
click at [540, 200] on span at bounding box center [542, 200] width 6 height 6
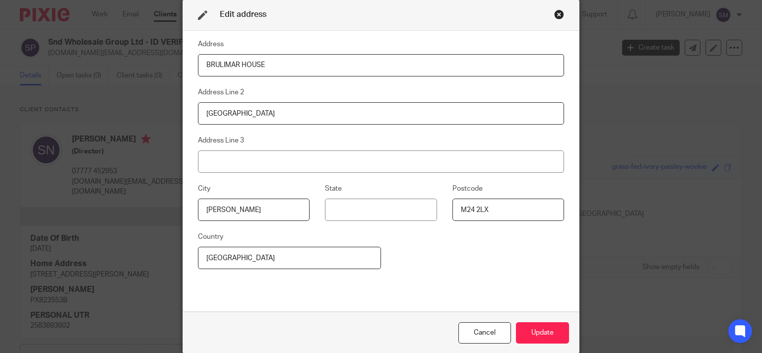
drag, startPoint x: 515, startPoint y: 204, endPoint x: 371, endPoint y: 185, distance: 145.0
click at [452, 213] on input "M24 2LX" at bounding box center [508, 209] width 112 height 22
paste input "8 8AR"
type input "M8 8AR"
drag, startPoint x: 251, startPoint y: 66, endPoint x: 129, endPoint y: 66, distance: 122.0
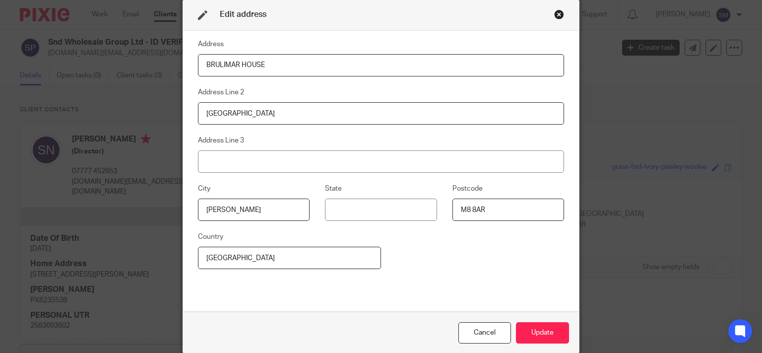
click at [198, 66] on input "BRULIMAR HOUSE" at bounding box center [381, 65] width 366 height 22
type input "18 ALLISON STREET"
click at [297, 113] on input "JUBILEE ROAD" at bounding box center [381, 113] width 366 height 22
drag, startPoint x: 278, startPoint y: 112, endPoint x: 179, endPoint y: 118, distance: 99.3
click at [198, 117] on input "JUBILEE ROAD" at bounding box center [381, 113] width 366 height 22
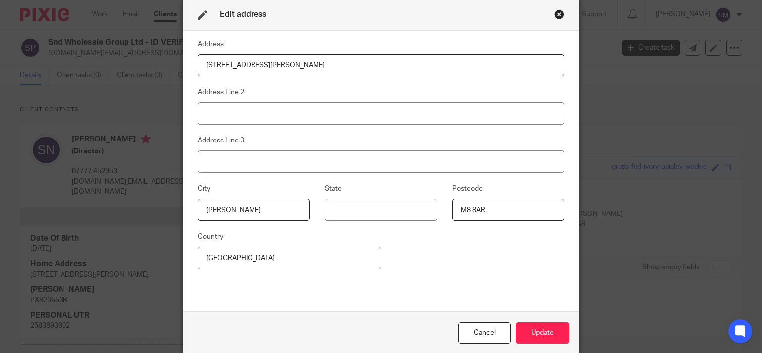
drag, startPoint x: 244, startPoint y: 211, endPoint x: 152, endPoint y: 207, distance: 92.8
click at [198, 212] on input "MIDDLETON" at bounding box center [254, 209] width 112 height 22
type input "MANCHESTER"
click at [557, 330] on button "Update" at bounding box center [542, 332] width 53 height 21
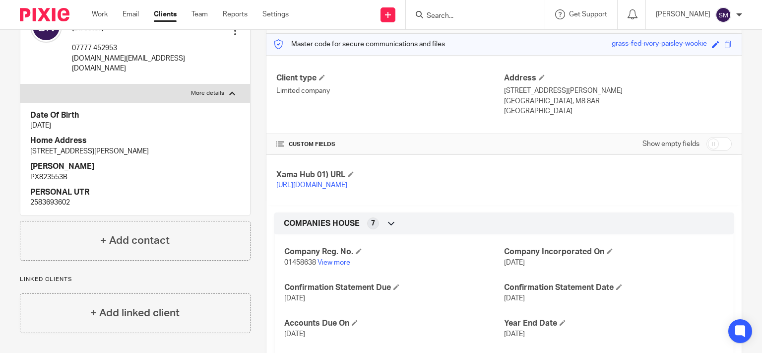
scroll to position [190, 0]
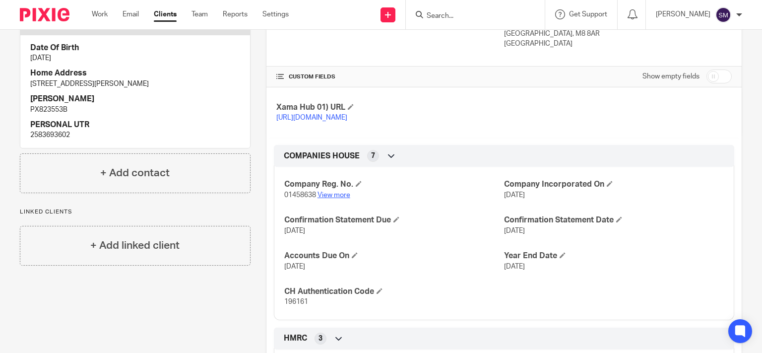
click at [322, 198] on link "View more" at bounding box center [333, 194] width 33 height 7
click at [459, 17] on input "Search" at bounding box center [469, 16] width 89 height 9
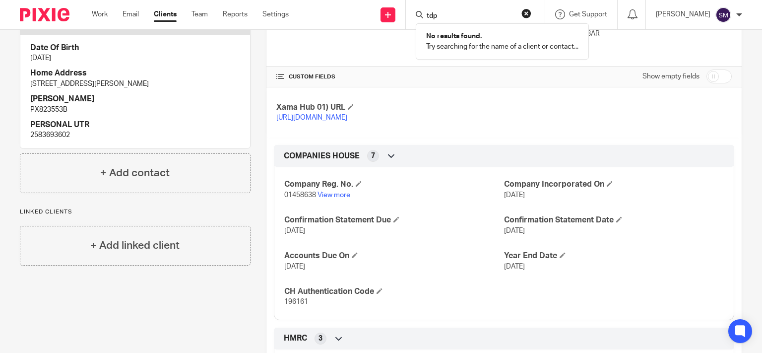
click at [406, 10] on div "tdp No results found. Try searching for the name of a client or contact..." at bounding box center [475, 14] width 139 height 29
drag, startPoint x: 447, startPoint y: 16, endPoint x: 376, endPoint y: 13, distance: 71.0
click at [425, 16] on input "tdp" at bounding box center [469, 16] width 89 height 9
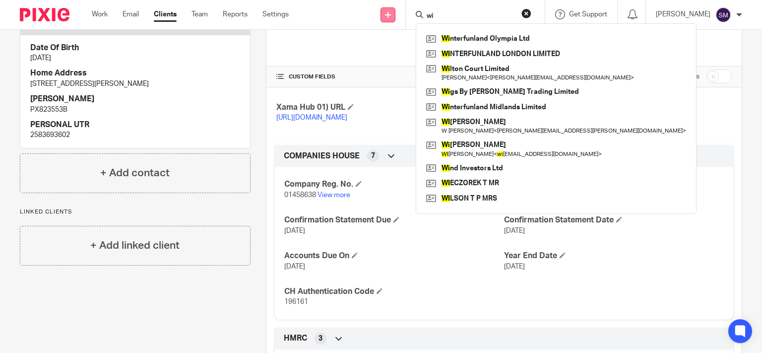
type input "w"
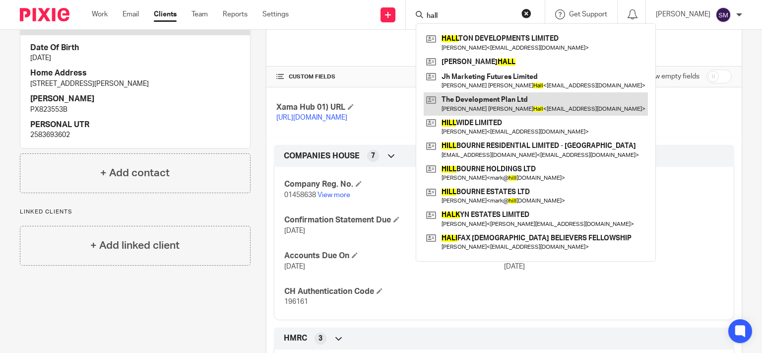
type input "hall"
click at [466, 98] on link at bounding box center [535, 103] width 224 height 23
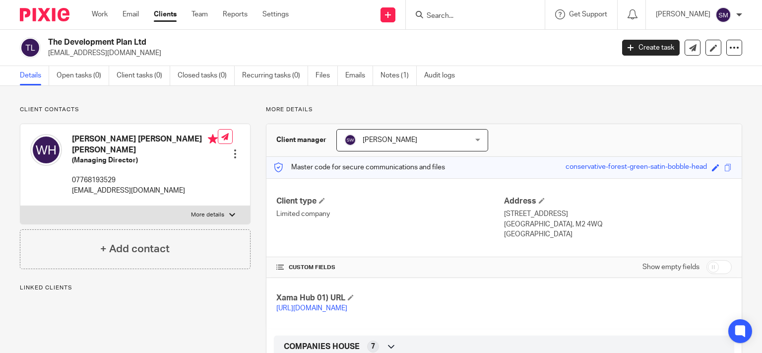
scroll to position [95, 0]
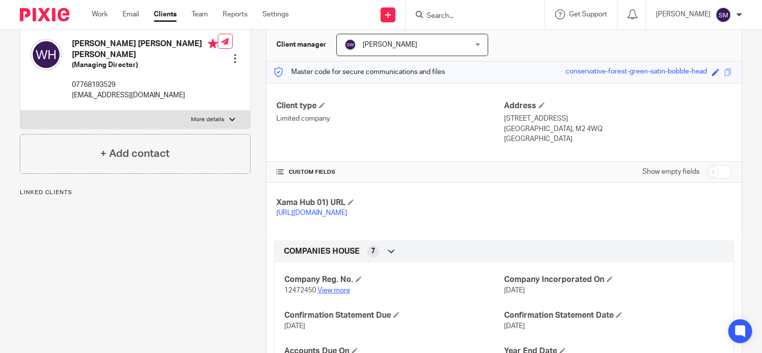
click at [334, 294] on link "View more" at bounding box center [333, 290] width 33 height 7
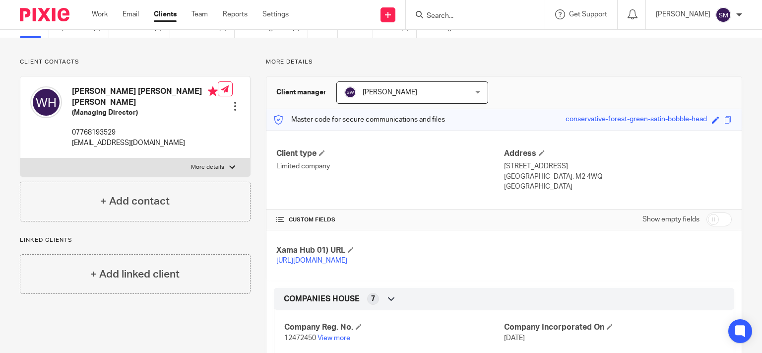
scroll to position [0, 0]
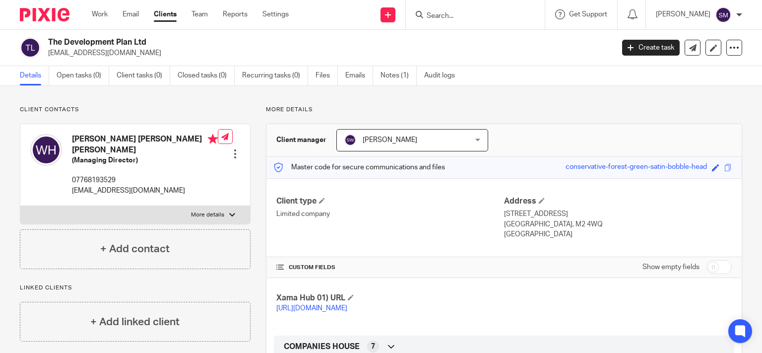
click at [418, 9] on div at bounding box center [474, 14] width 116 height 12
click at [425, 13] on input "Search" at bounding box center [469, 16] width 89 height 9
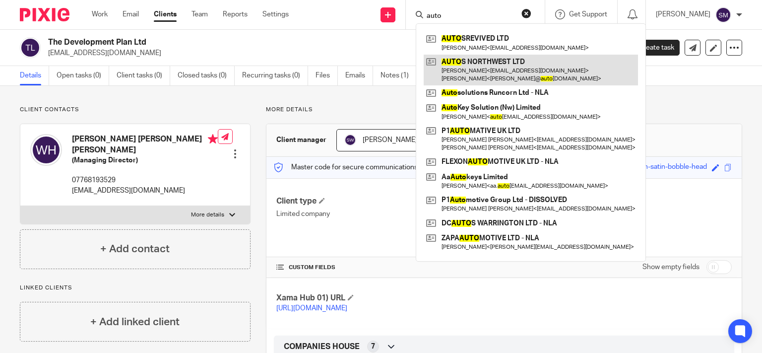
type input "auto"
click at [491, 60] on link at bounding box center [530, 70] width 214 height 31
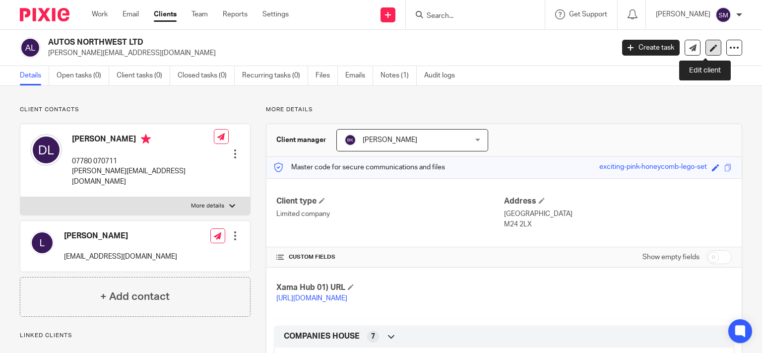
click at [710, 49] on icon at bounding box center [713, 47] width 7 height 7
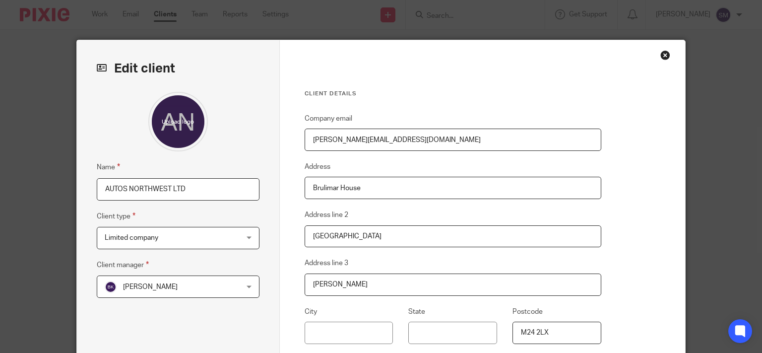
drag, startPoint x: 459, startPoint y: 135, endPoint x: 213, endPoint y: 136, distance: 245.5
click at [213, 136] on div "Edit client Name AUTOS NORTHWEST LTD Client type Limited company Limited compan…" at bounding box center [381, 256] width 608 height 432
drag, startPoint x: 433, startPoint y: 140, endPoint x: 235, endPoint y: 125, distance: 199.0
click at [304, 144] on input "[PERSON_NAME][EMAIL_ADDRESS][DOMAIN_NAME]" at bounding box center [452, 139] width 297 height 22
paste input "[PERSON_NAME][EMAIL_ADDRESS][PERSON_NAME][DOMAIN_NAME]"
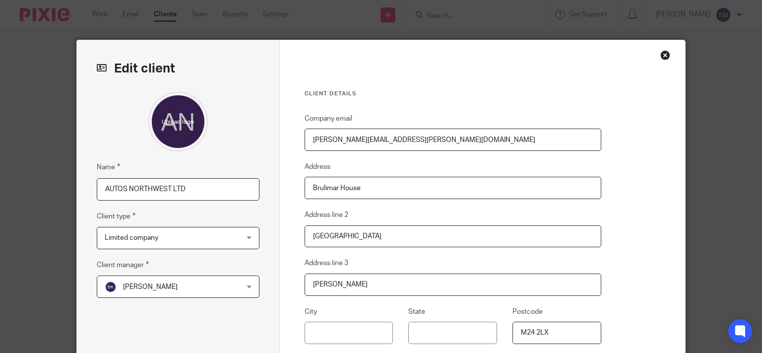
type input "[PERSON_NAME][EMAIL_ADDRESS][PERSON_NAME][DOMAIN_NAME]"
click at [206, 187] on input "AUTOS NORTHWEST LTD" at bounding box center [178, 189] width 163 height 22
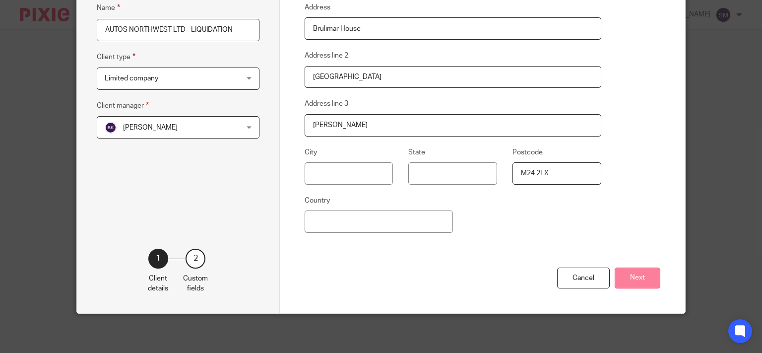
type input "AUTOS NORTHWEST LTD - LIQUIDATION"
click at [648, 279] on button "Next" at bounding box center [637, 277] width 46 height 21
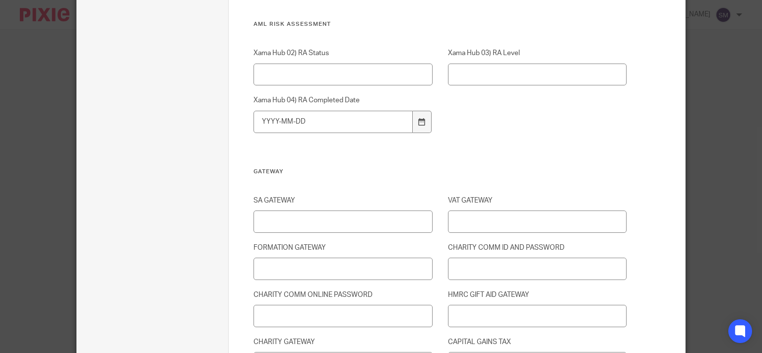
scroll to position [1396, 0]
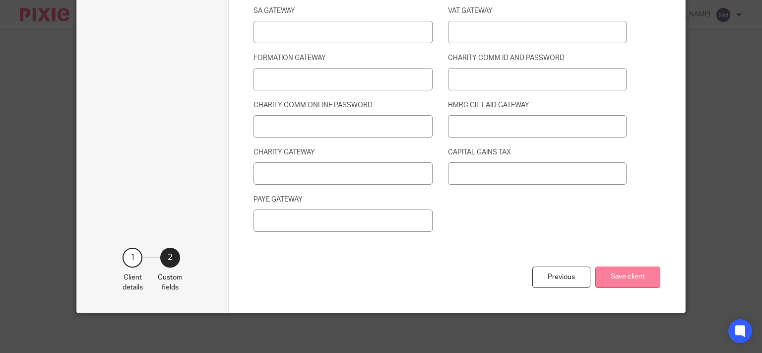
click at [606, 274] on button "Save client" at bounding box center [627, 276] width 65 height 21
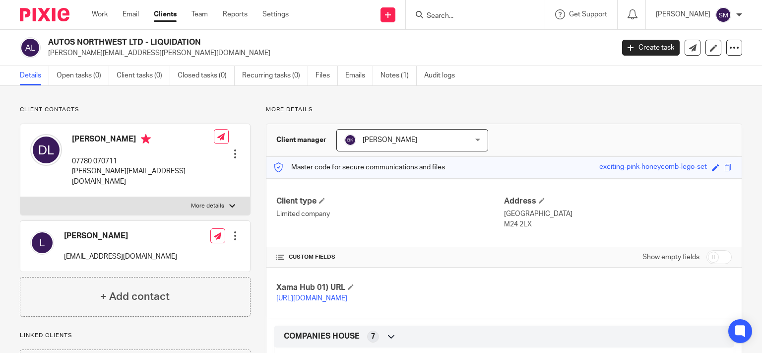
click at [128, 55] on p "[PERSON_NAME][EMAIL_ADDRESS][PERSON_NAME][DOMAIN_NAME]" at bounding box center [327, 53] width 559 height 10
drag, startPoint x: 126, startPoint y: 41, endPoint x: 31, endPoint y: 41, distance: 95.2
click at [48, 41] on h2 "AUTOS NORTHWEST LTD - LIQUIDATION" at bounding box center [271, 42] width 447 height 10
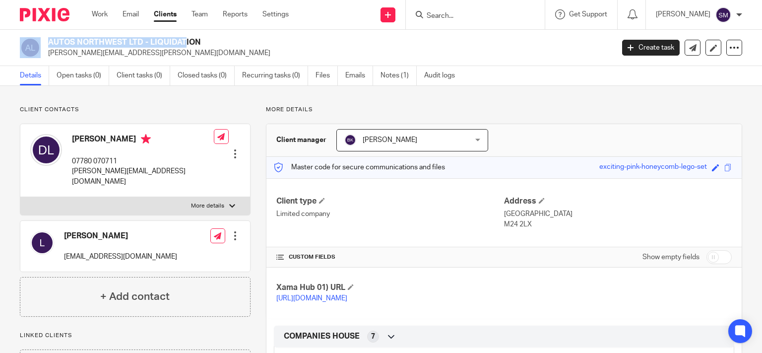
copy div "AUTOS NORTHWEST"
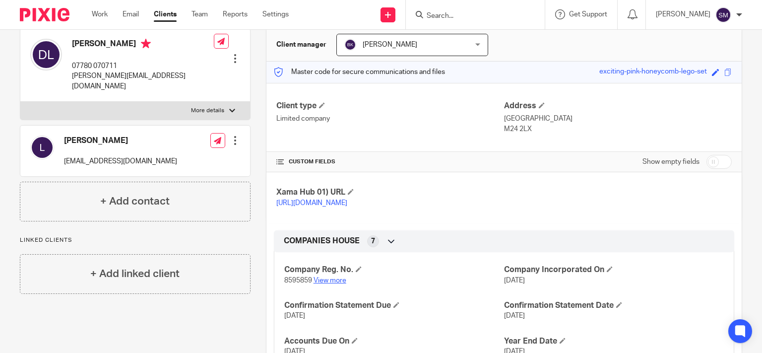
click at [337, 284] on link "View more" at bounding box center [329, 280] width 33 height 7
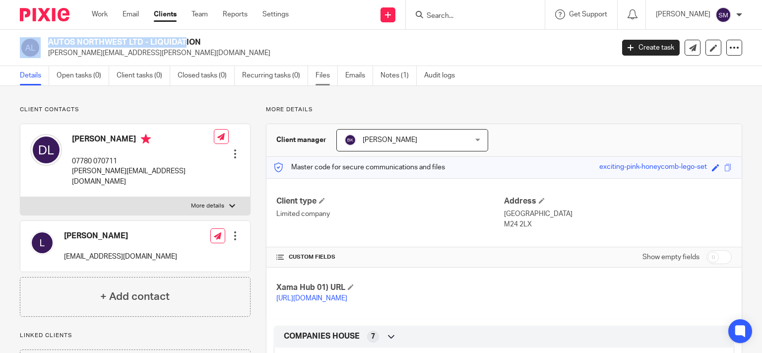
click at [325, 71] on link "Files" at bounding box center [326, 75] width 22 height 19
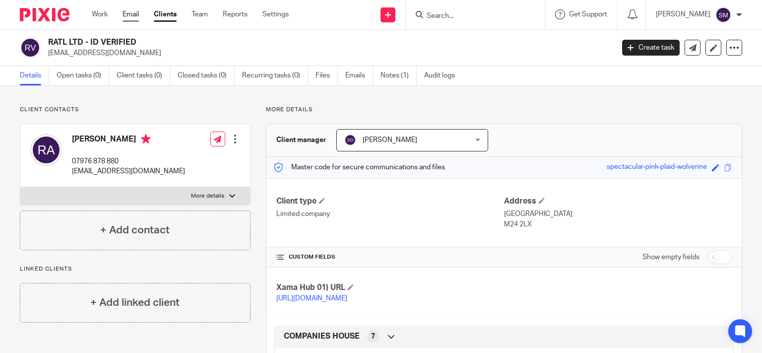
click at [128, 11] on link "Email" at bounding box center [130, 14] width 16 height 10
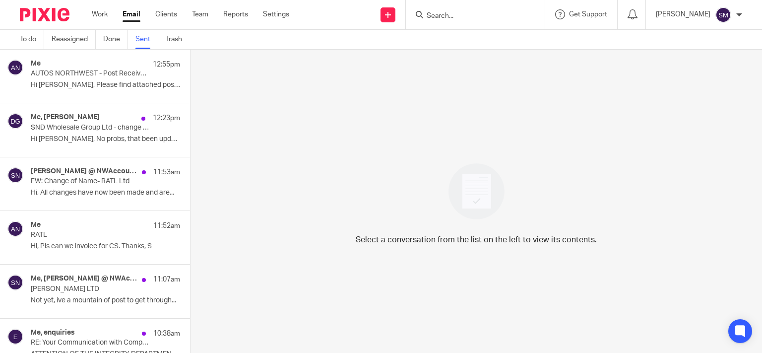
click at [73, 77] on p "AUTOS NORTHWEST - Post Received x 3" at bounding box center [91, 73] width 120 height 8
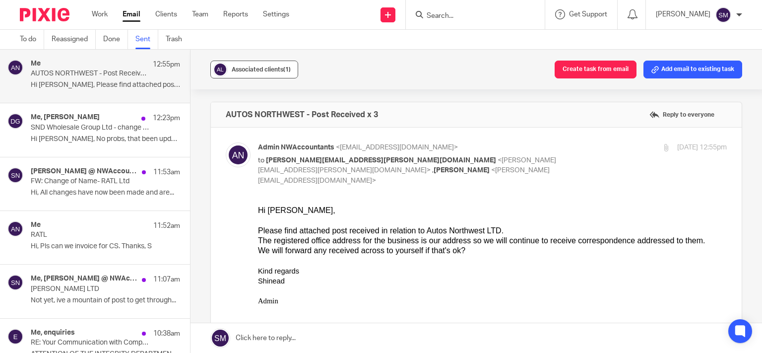
click at [264, 69] on span "Associated clients (1)" at bounding box center [261, 69] width 59 height 6
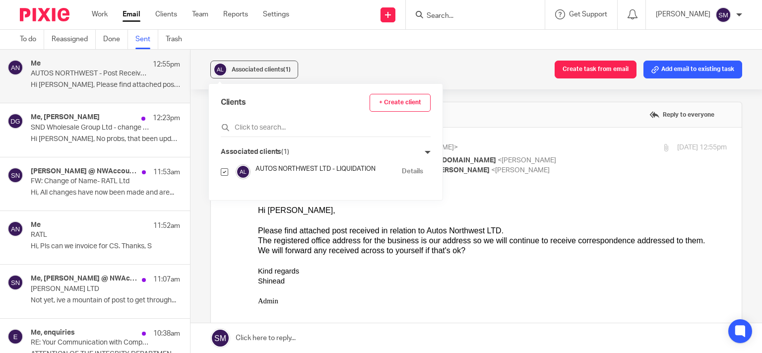
click at [462, 205] on div "Hi Helen," at bounding box center [492, 210] width 469 height 10
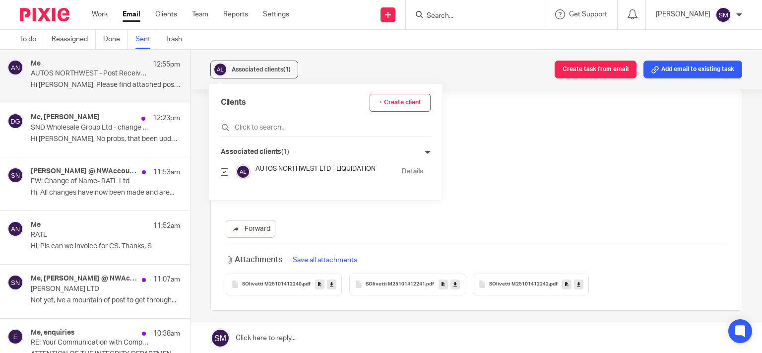
click at [318, 280] on icon at bounding box center [319, 283] width 3 height 7
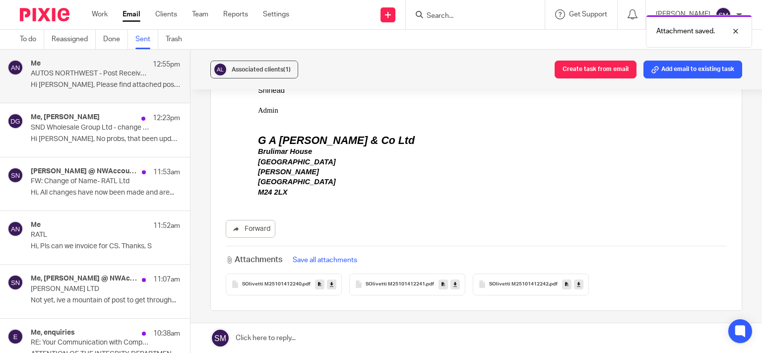
click at [441, 280] on icon at bounding box center [442, 283] width 3 height 7
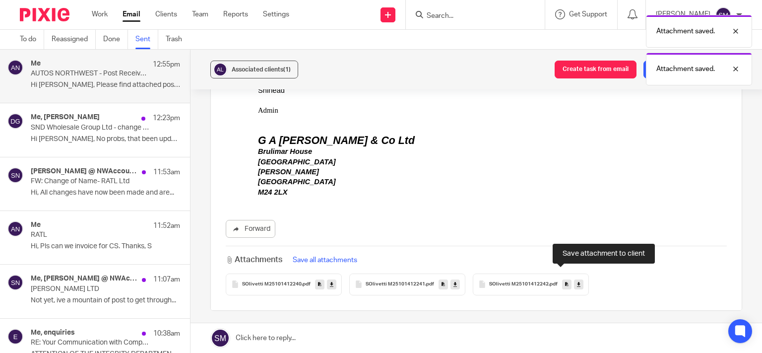
click at [562, 279] on link at bounding box center [566, 284] width 9 height 10
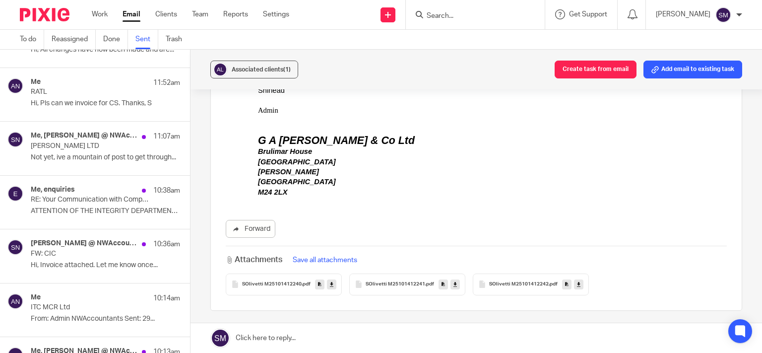
scroll to position [0, 0]
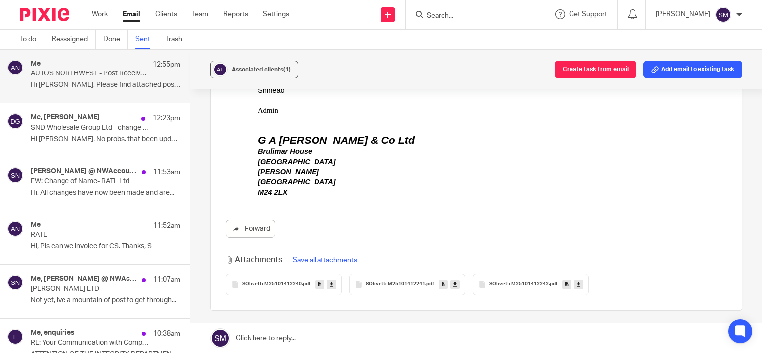
click at [142, 34] on link "Sent" at bounding box center [146, 39] width 23 height 19
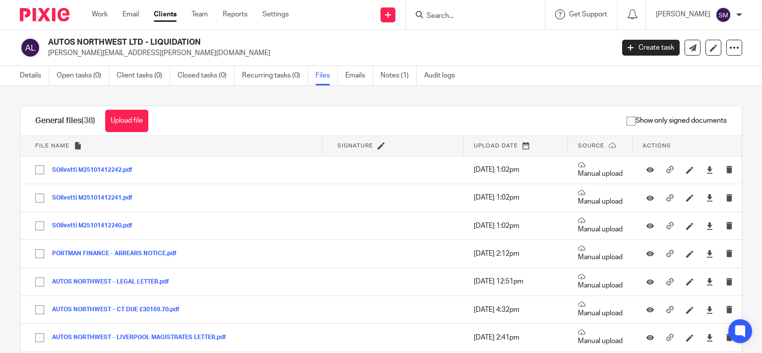
click at [439, 14] on input "Search" at bounding box center [469, 16] width 89 height 9
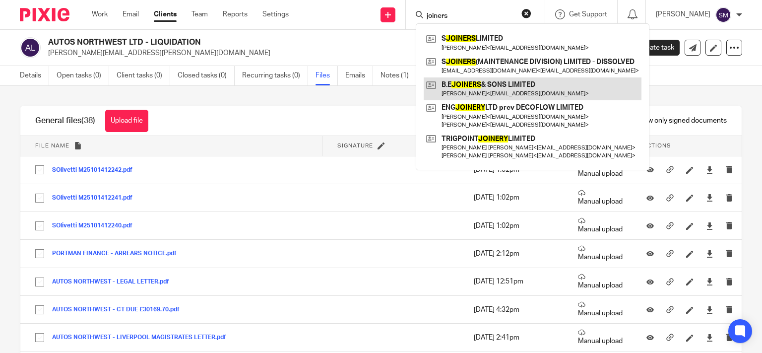
type input "joiners"
click at [458, 88] on link at bounding box center [532, 88] width 218 height 23
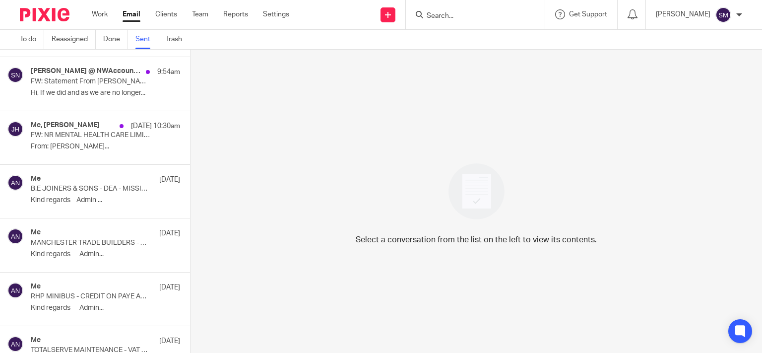
scroll to position [524, 0]
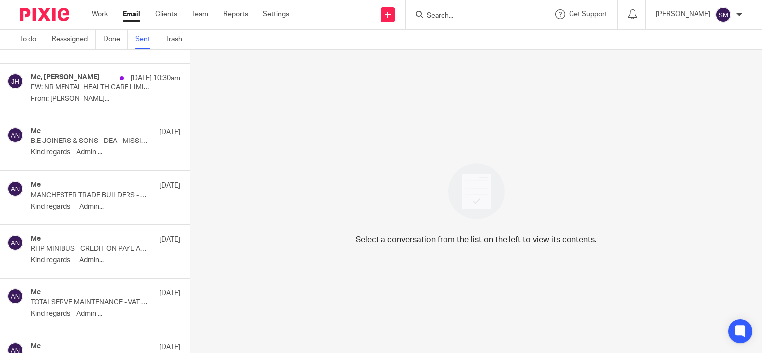
click at [71, 238] on div "Me 10 Oct" at bounding box center [105, 240] width 149 height 10
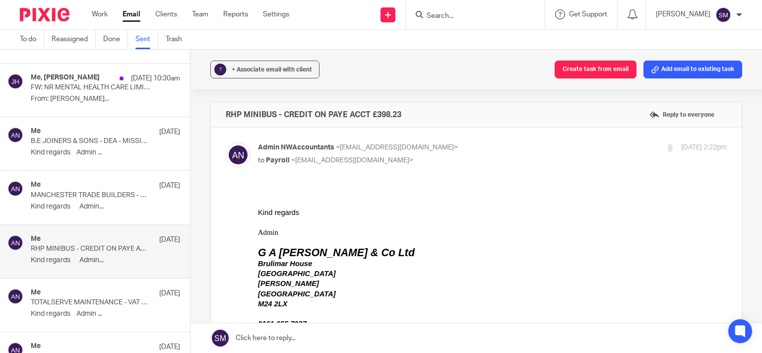
scroll to position [0, 0]
click at [97, 187] on div "Me 10 Oct" at bounding box center [105, 186] width 149 height 10
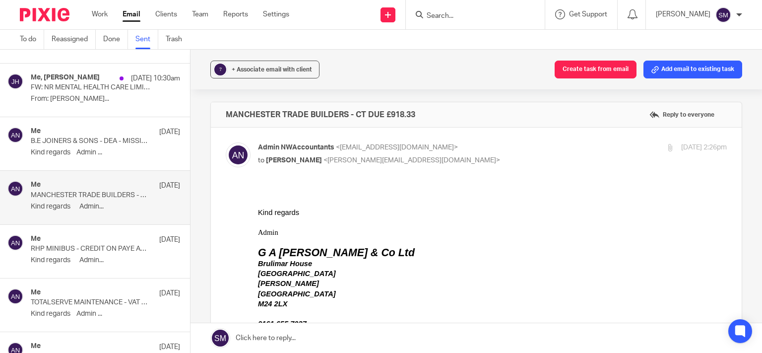
click at [102, 148] on p "Kind regards Admin ..." at bounding box center [105, 152] width 149 height 8
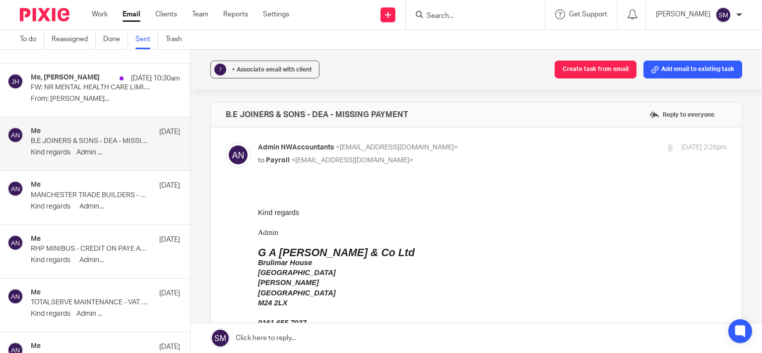
click at [149, 37] on link "Sent" at bounding box center [146, 39] width 23 height 19
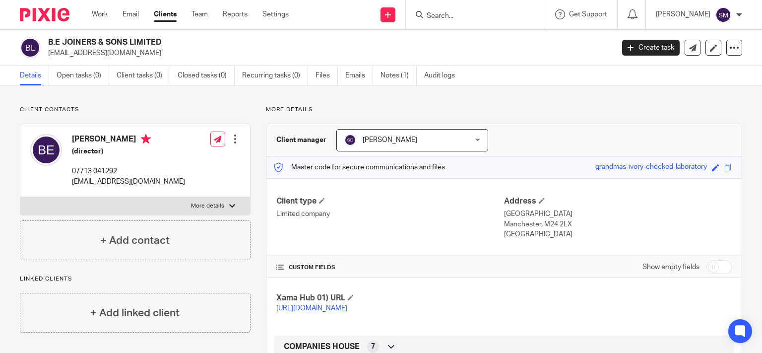
click at [443, 6] on div at bounding box center [475, 14] width 139 height 29
click at [441, 13] on input "Search" at bounding box center [469, 16] width 89 height 9
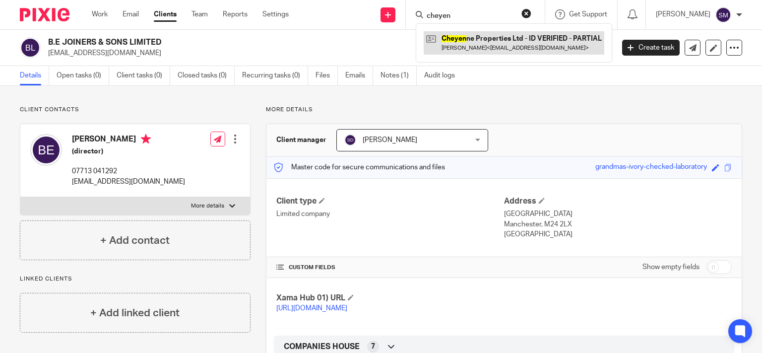
type input "cheyen"
click at [493, 39] on link at bounding box center [513, 42] width 181 height 23
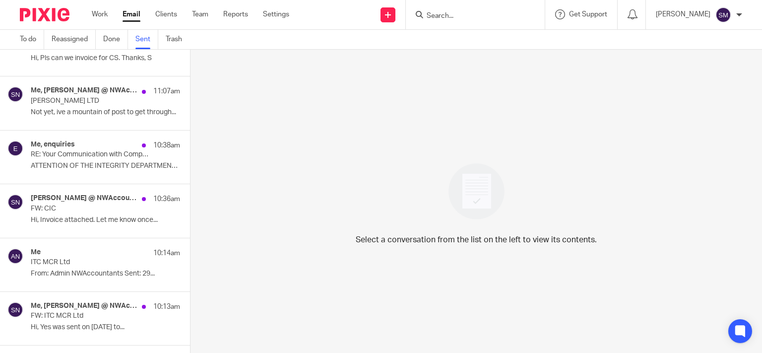
scroll to position [190, 0]
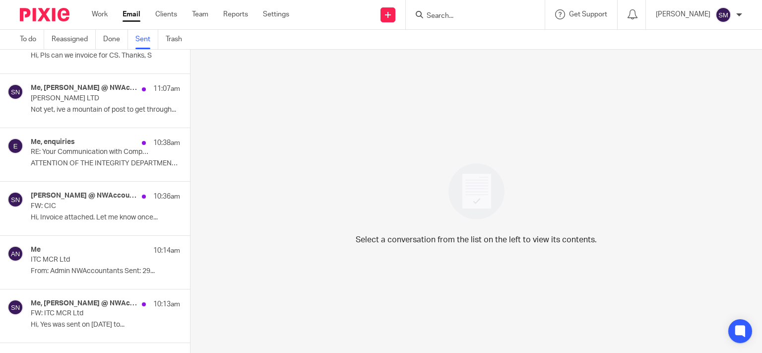
click at [100, 253] on div "Me 10:14am" at bounding box center [105, 250] width 149 height 10
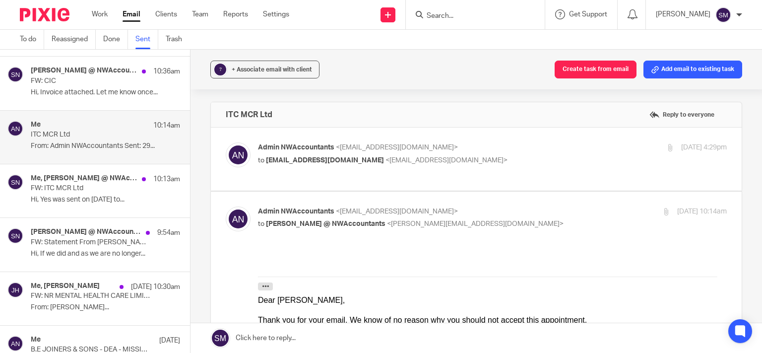
scroll to position [333, 0]
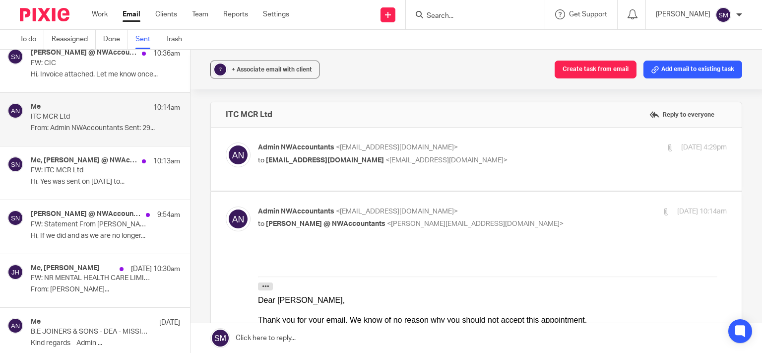
click at [107, 241] on div "Stacey @ NWAccountants, Me 9:54am FW: Statement From G.A.HARRIS & CO LTD Hi, If…" at bounding box center [105, 226] width 149 height 33
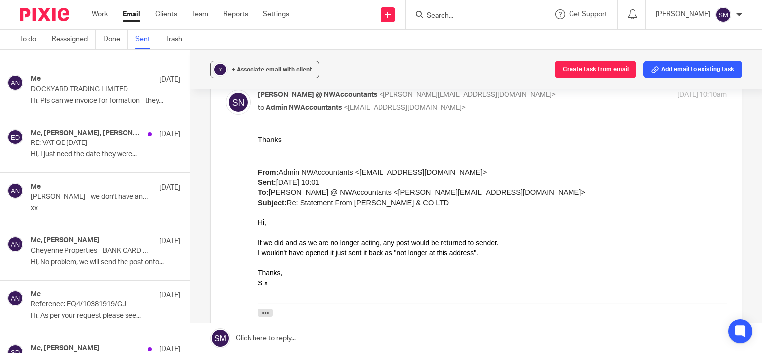
scroll to position [1095, 0]
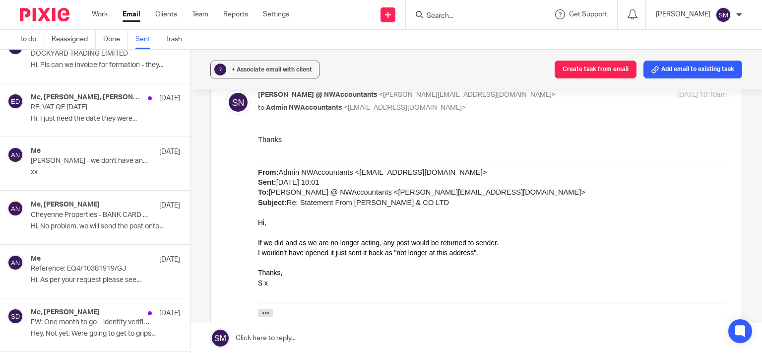
click at [113, 223] on p "Hi, No problem, we will send the post onto..." at bounding box center [105, 226] width 149 height 8
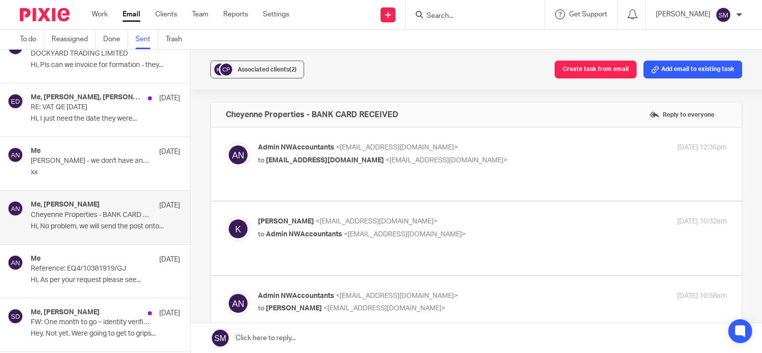
scroll to position [0, 0]
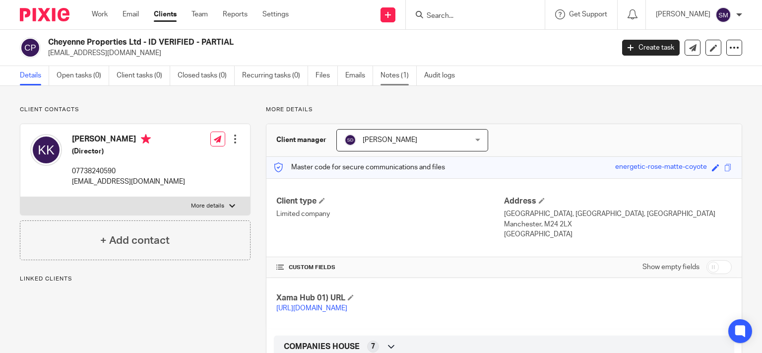
click at [395, 76] on link "Notes (1)" at bounding box center [398, 75] width 36 height 19
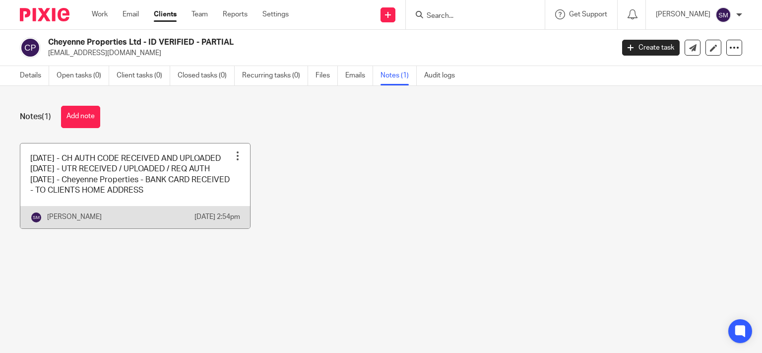
click at [112, 210] on link at bounding box center [135, 185] width 230 height 85
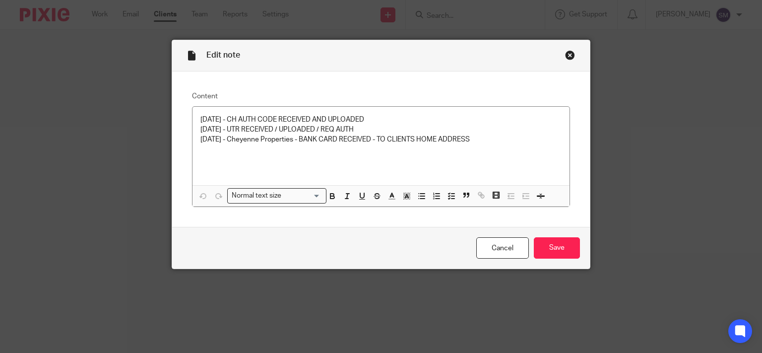
click at [565, 52] on div "Close this dialog window" at bounding box center [570, 55] width 10 height 10
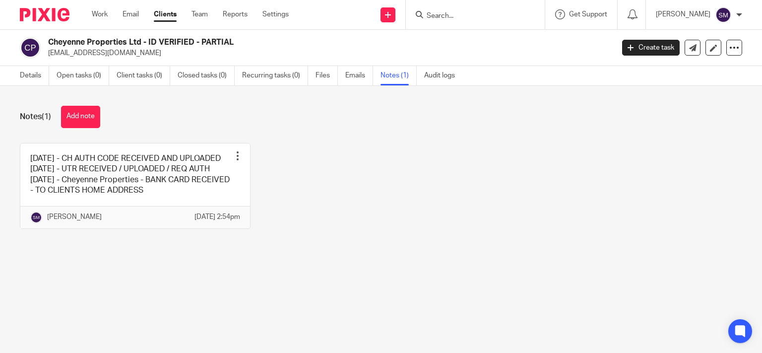
click at [451, 15] on input "Search" at bounding box center [469, 16] width 89 height 9
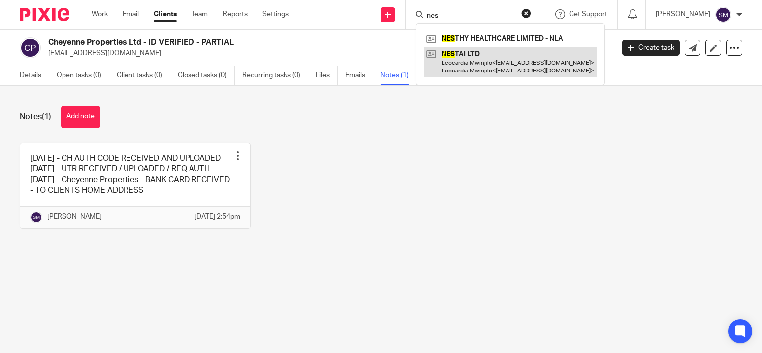
type input "nes"
click at [492, 72] on link at bounding box center [509, 62] width 173 height 31
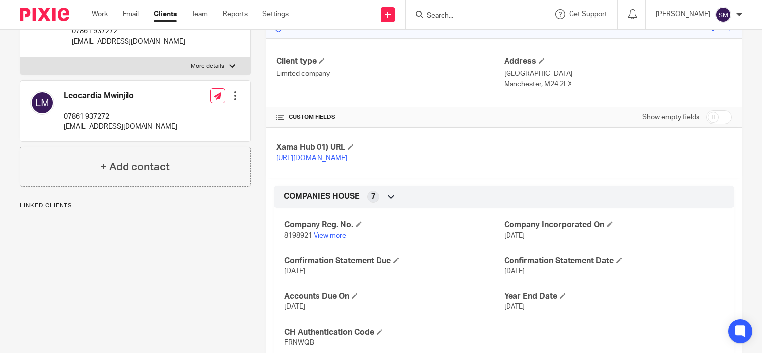
scroll to position [143, 0]
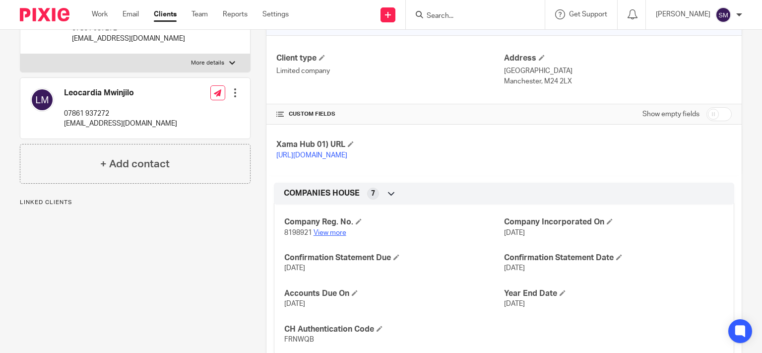
click at [326, 236] on link "View more" at bounding box center [329, 232] width 33 height 7
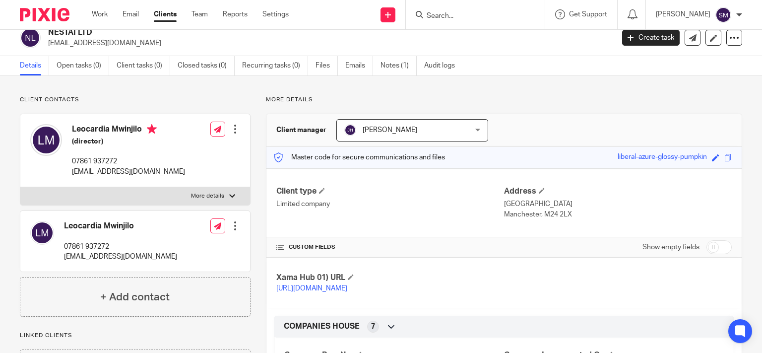
scroll to position [0, 0]
